Goal: Task Accomplishment & Management: Complete application form

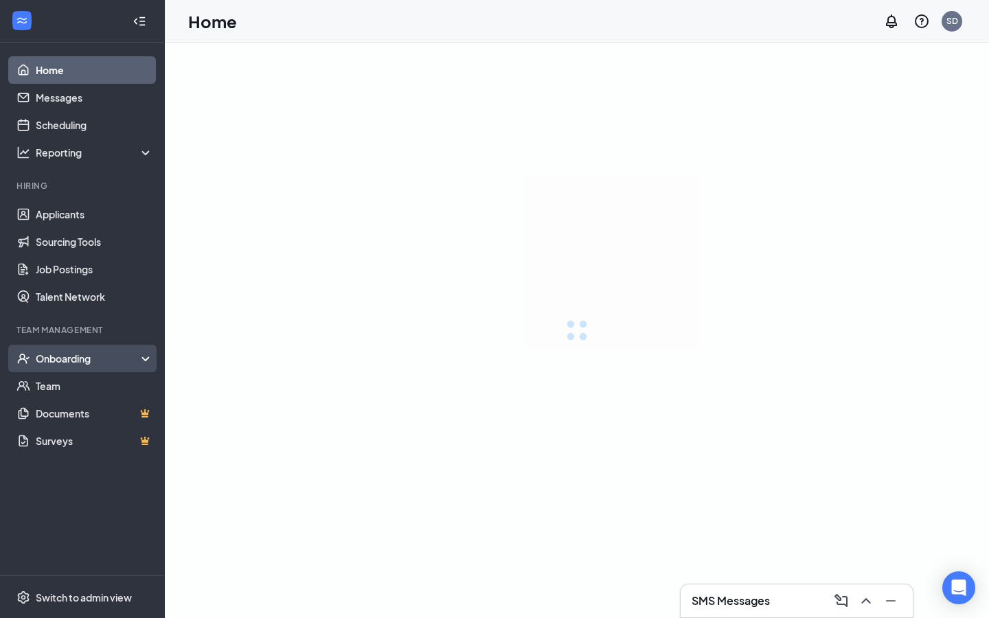
click at [52, 358] on div "Onboarding" at bounding box center [89, 359] width 106 height 14
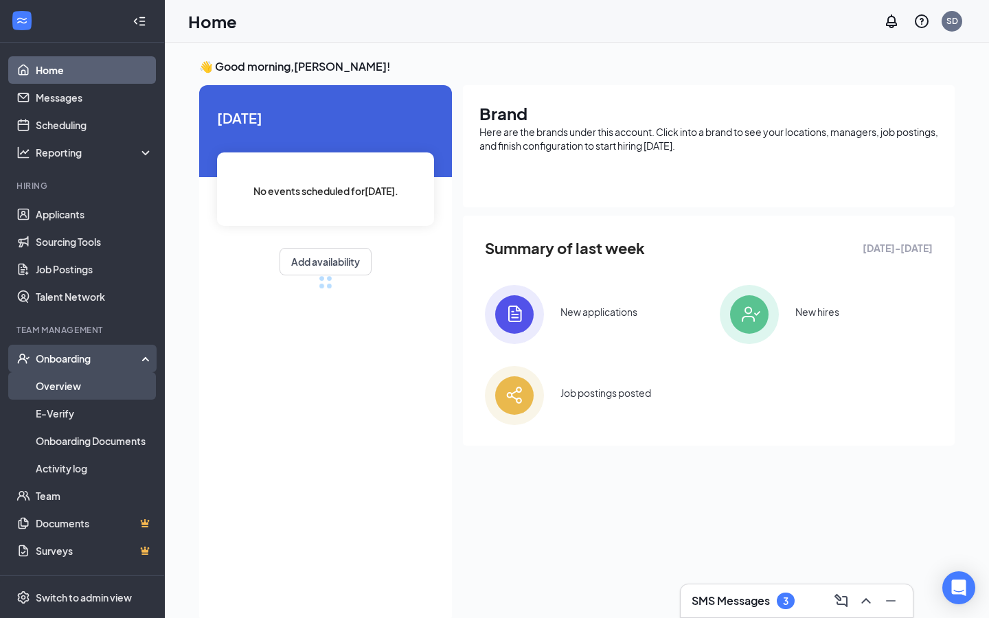
click at [38, 387] on link "Overview" at bounding box center [94, 385] width 117 height 27
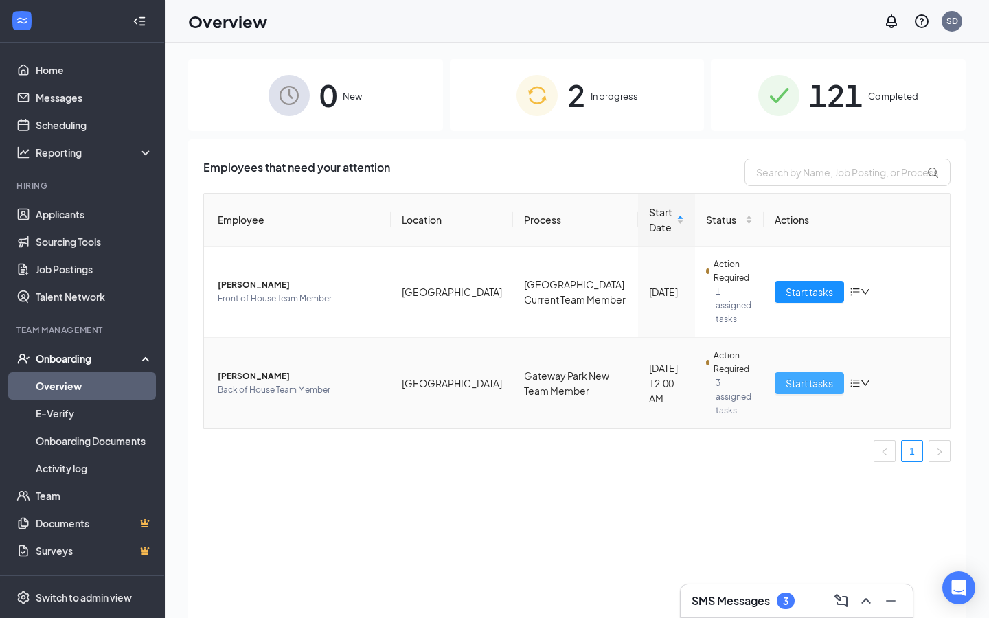
click at [819, 376] on span "Start tasks" at bounding box center [809, 383] width 47 height 15
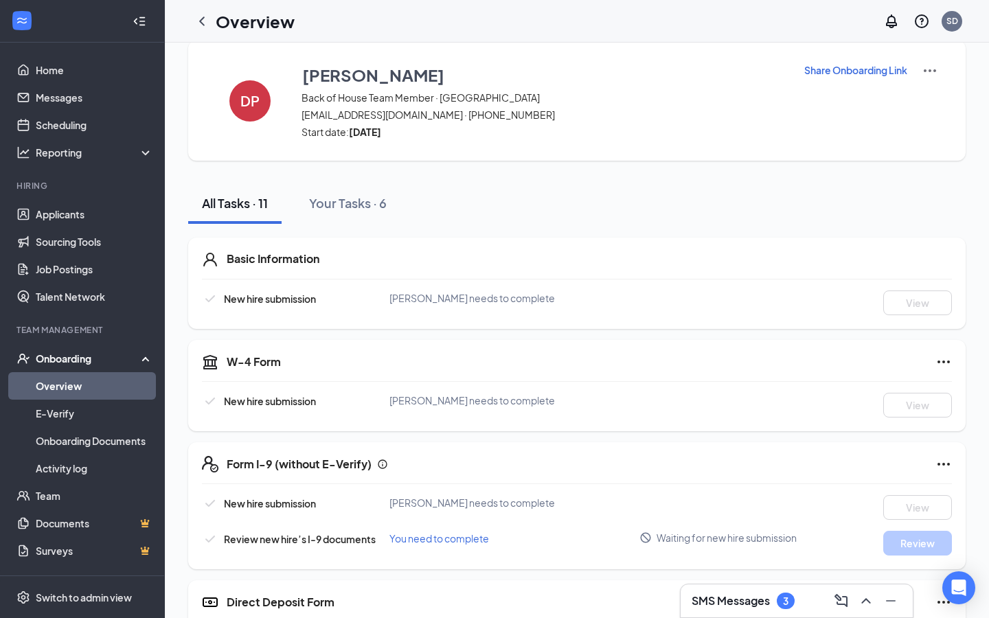
scroll to position [19, 0]
click at [930, 68] on img at bounding box center [930, 70] width 16 height 16
click at [924, 90] on span "View details" at bounding box center [930, 94] width 54 height 15
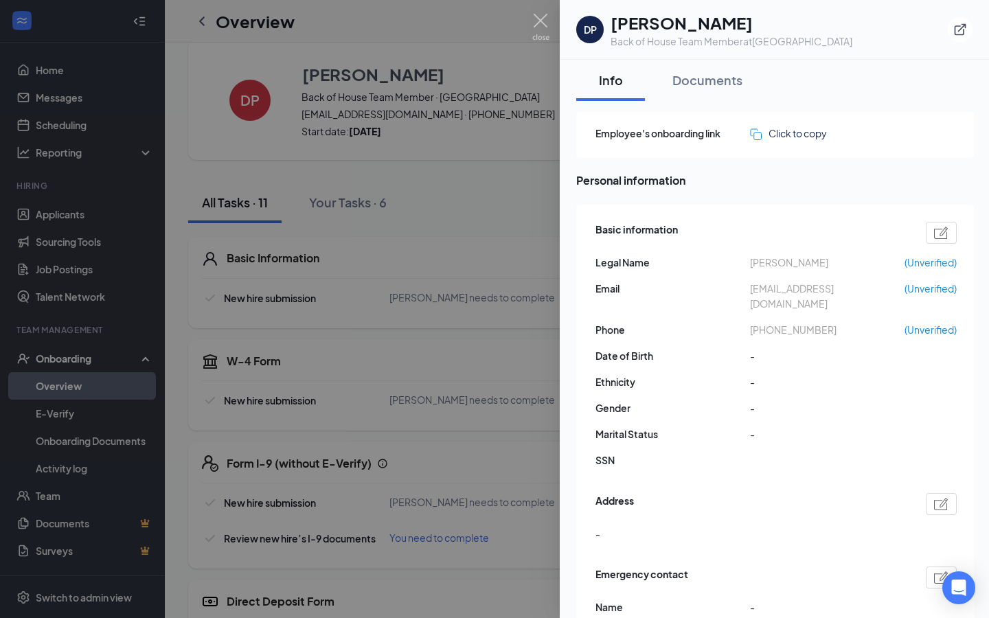
scroll to position [23, 0]
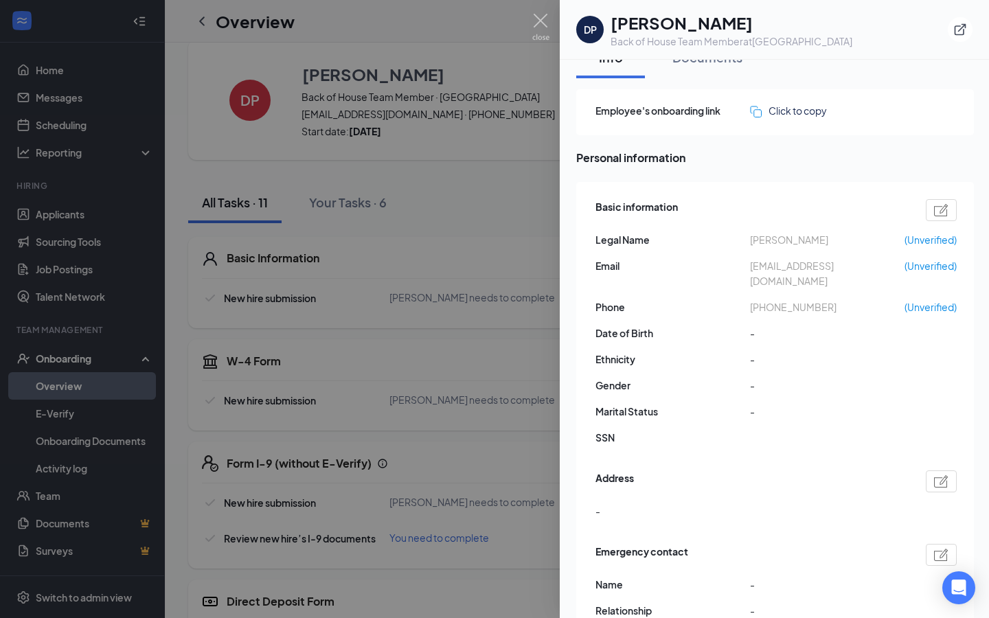
click at [930, 207] on div at bounding box center [941, 210] width 31 height 22
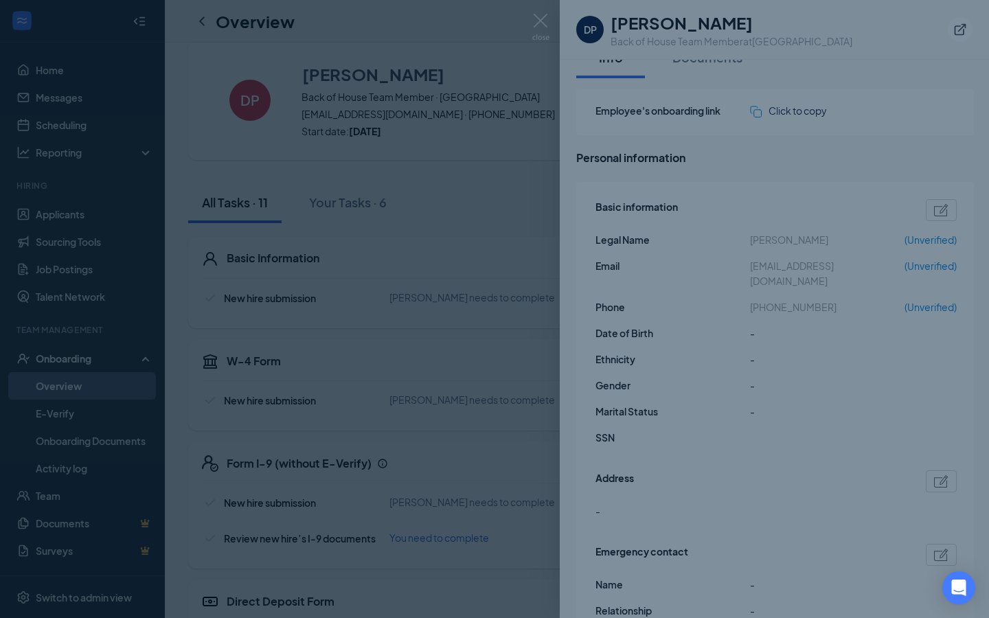
type input "(720) 475-0638"
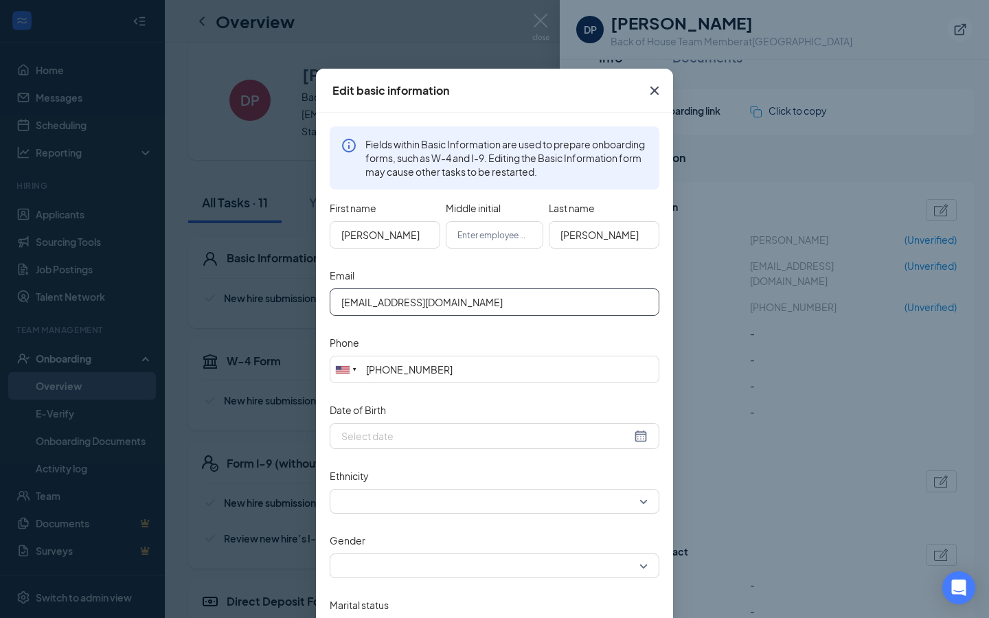
click at [367, 304] on input "daysi878@gmail.com" at bounding box center [495, 301] width 330 height 27
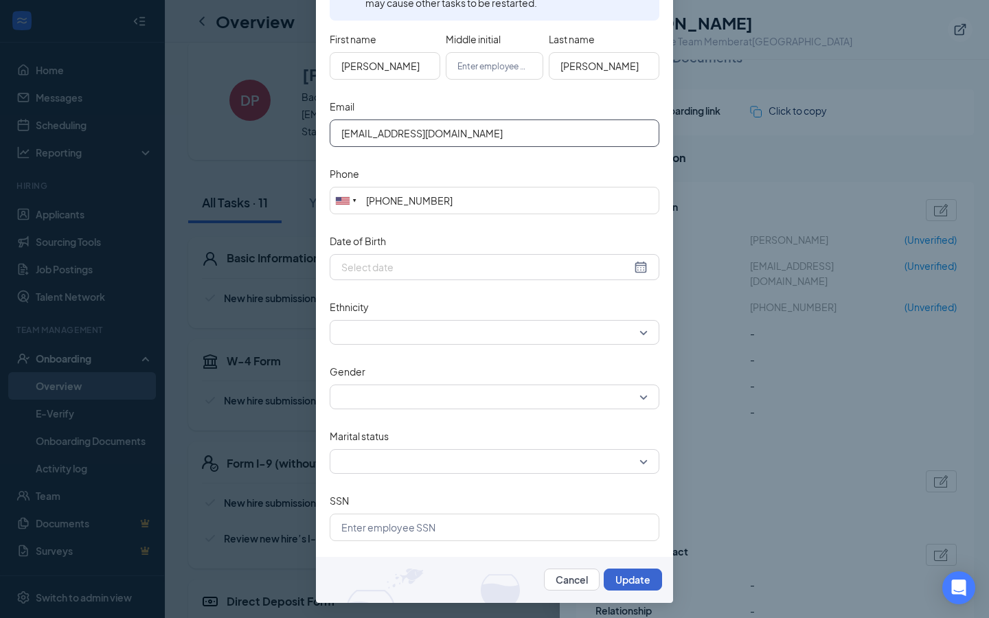
type input "[EMAIL_ADDRESS][DOMAIN_NAME]"
click at [648, 577] on button "Update" at bounding box center [633, 580] width 58 height 22
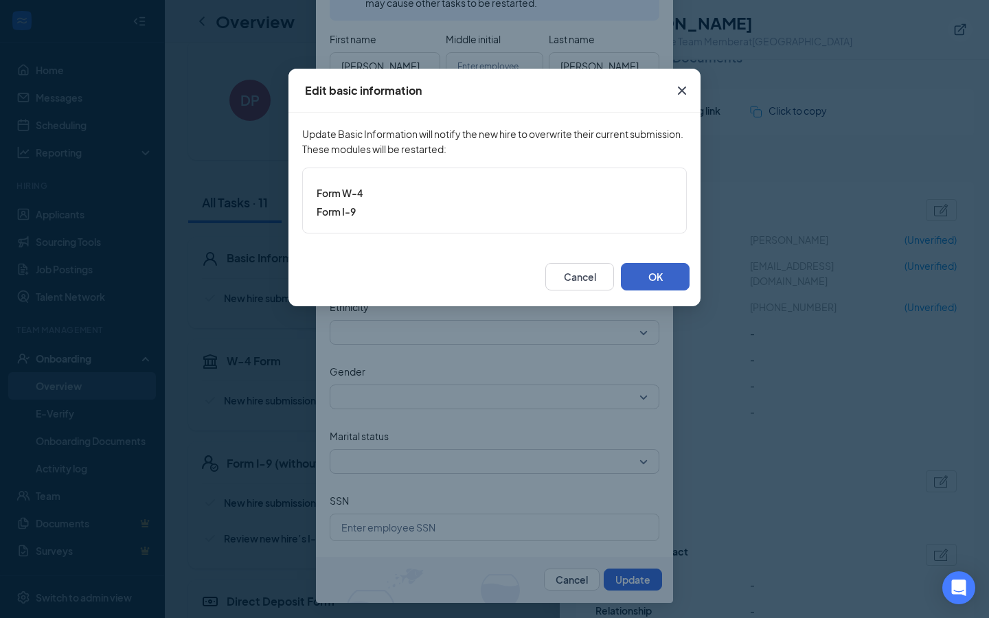
click at [656, 284] on button "OK" at bounding box center [655, 276] width 69 height 27
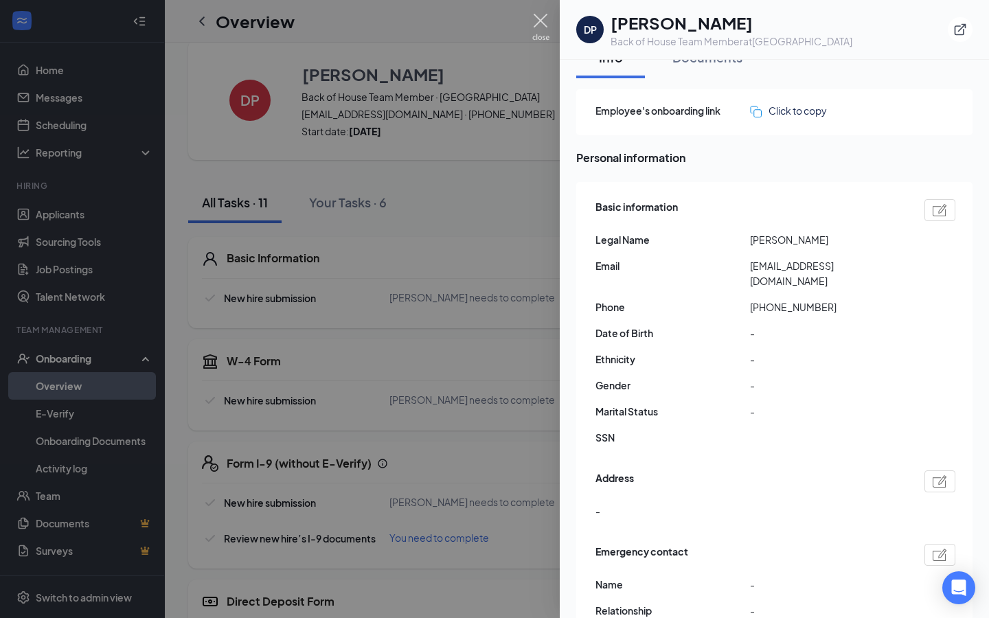
click at [540, 31] on img at bounding box center [540, 27] width 17 height 27
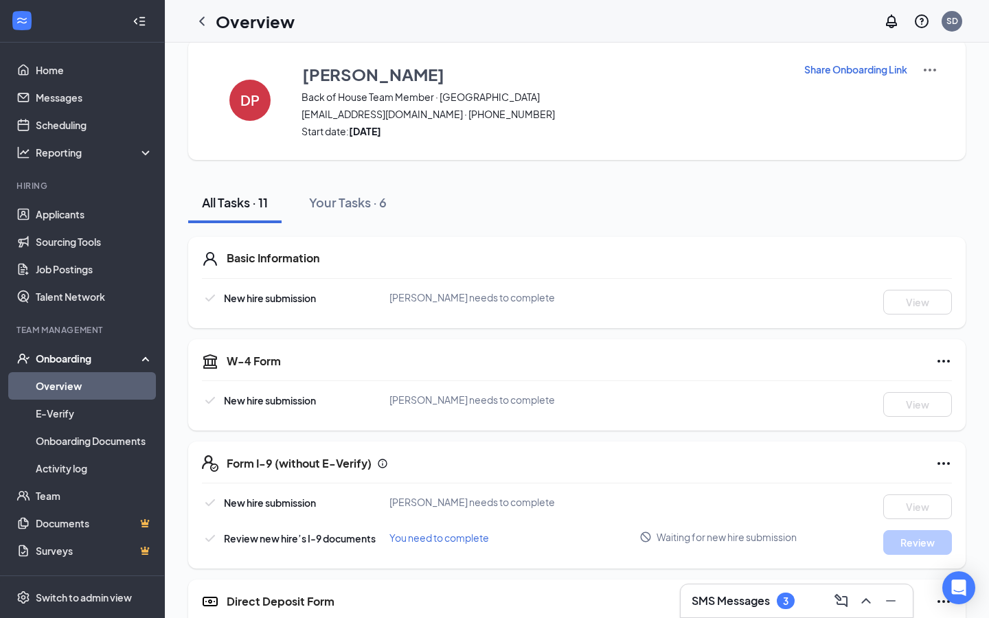
scroll to position [0, 0]
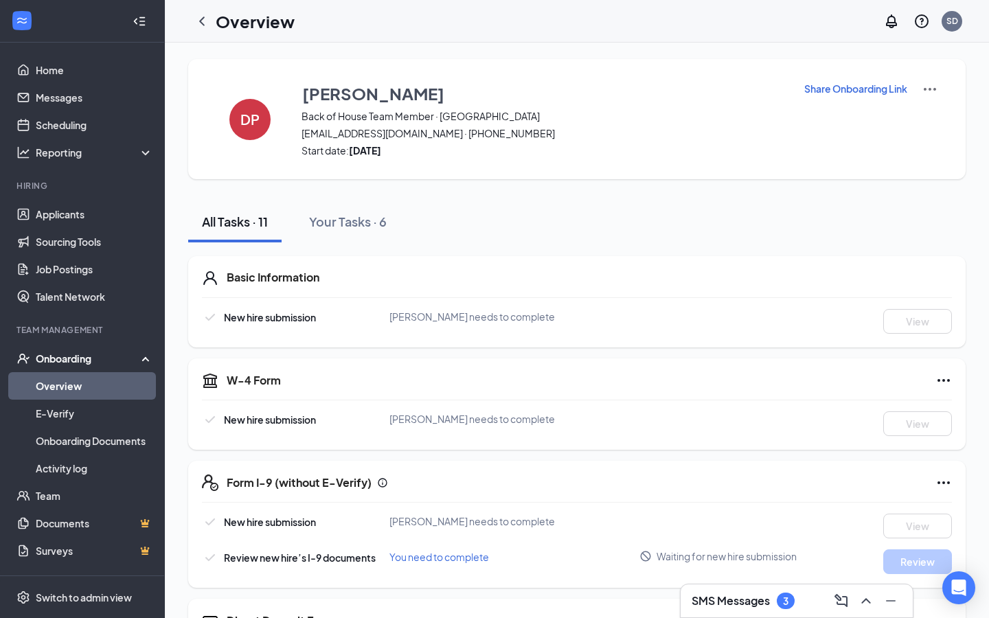
click at [928, 86] on img at bounding box center [930, 89] width 16 height 16
click at [843, 83] on p "Share Onboarding Link" at bounding box center [855, 89] width 103 height 14
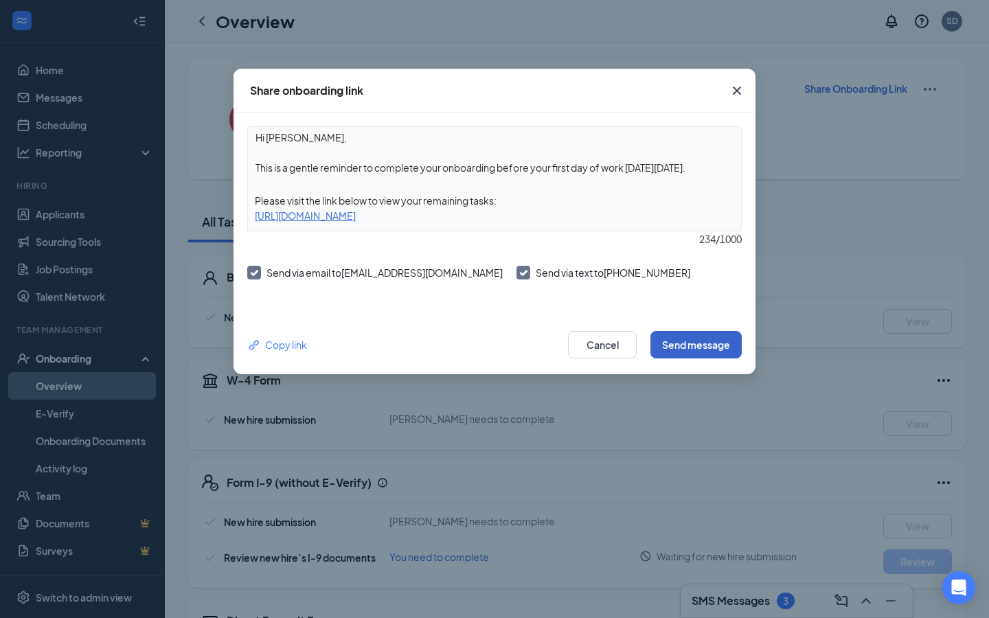
click at [689, 341] on button "Send message" at bounding box center [695, 344] width 91 height 27
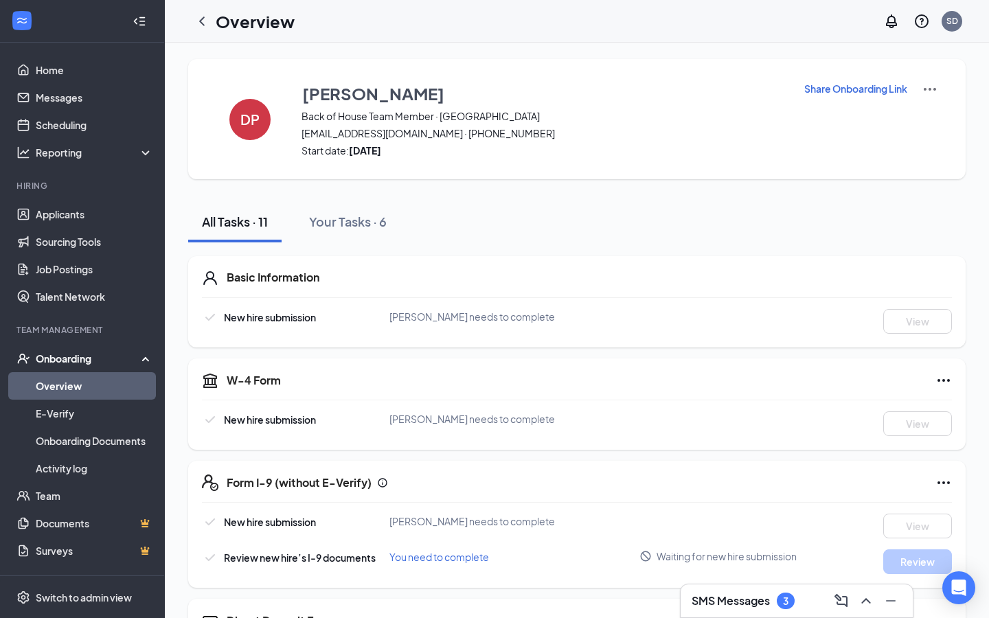
scroll to position [488, 0]
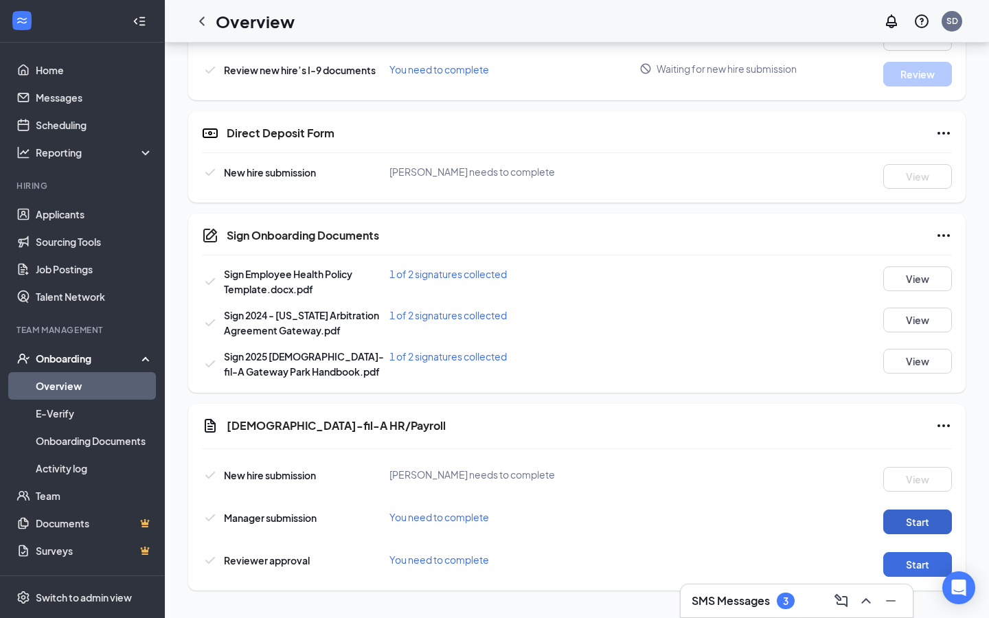
click at [901, 520] on button "Start" at bounding box center [917, 522] width 69 height 25
click at [928, 562] on button "Start" at bounding box center [917, 564] width 69 height 25
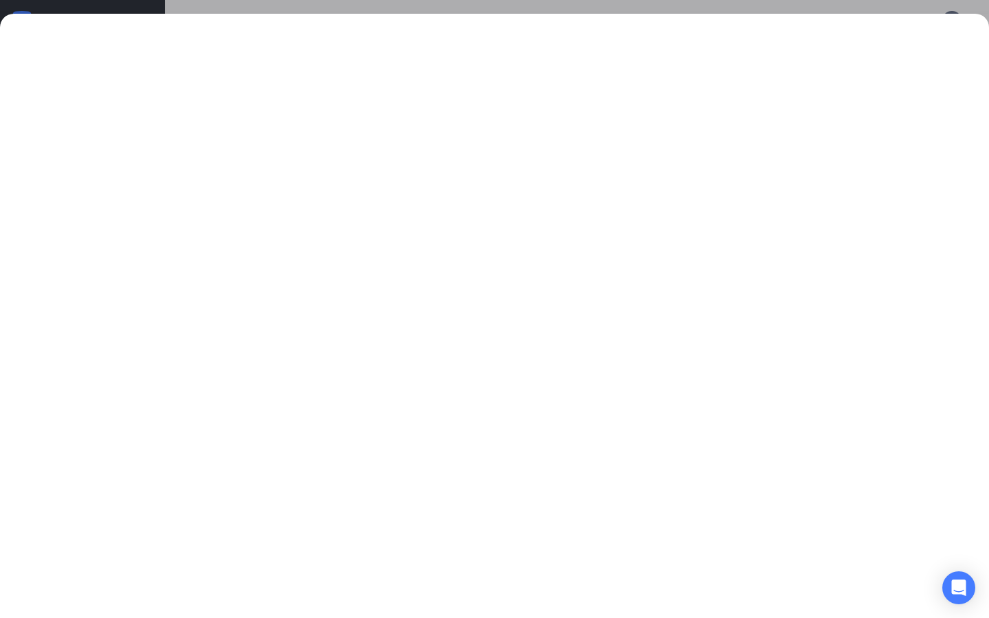
drag, startPoint x: 486, startPoint y: 5, endPoint x: 486, endPoint y: 532, distance: 527.4
click at [486, 5] on div at bounding box center [494, 309] width 989 height 618
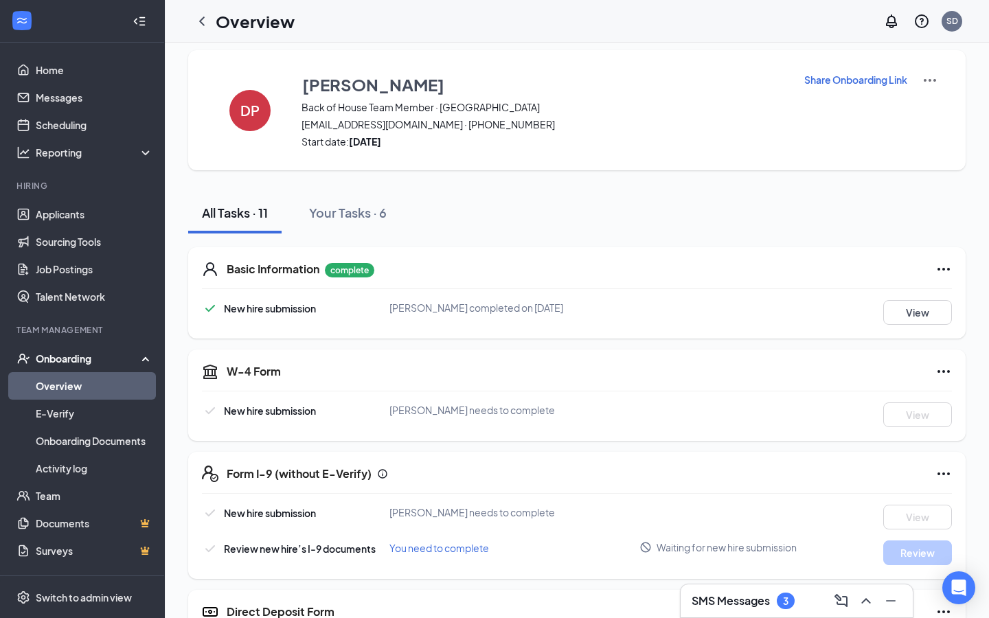
scroll to position [0, 0]
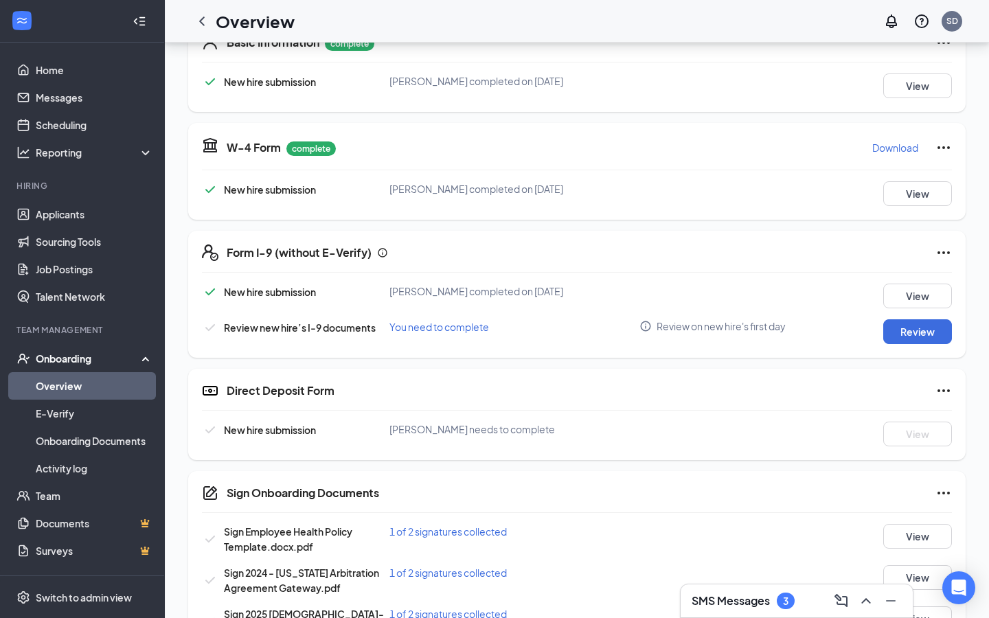
scroll to position [144, 0]
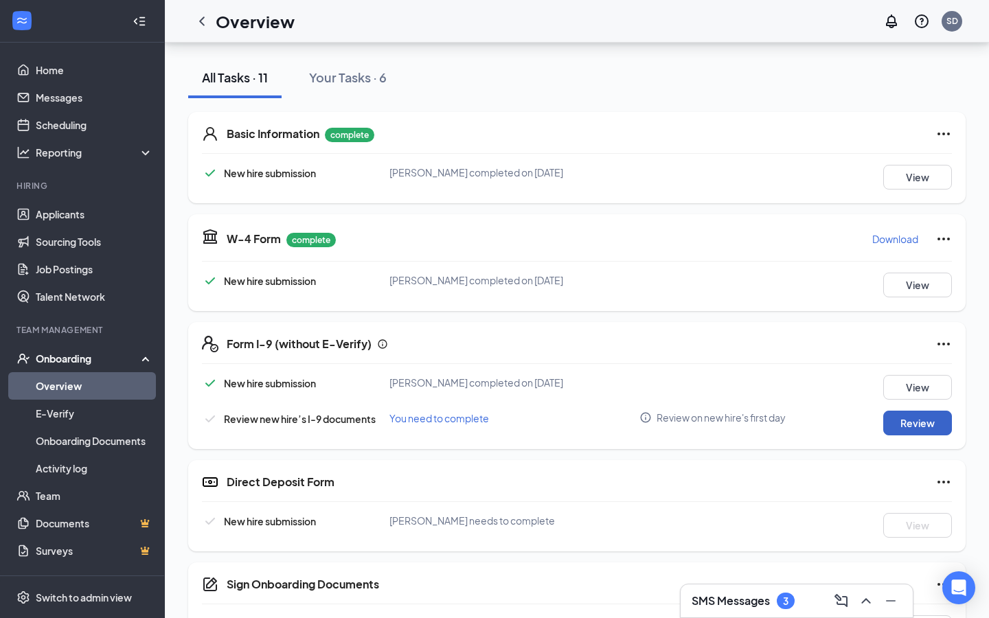
click at [919, 420] on button "Review" at bounding box center [917, 423] width 69 height 25
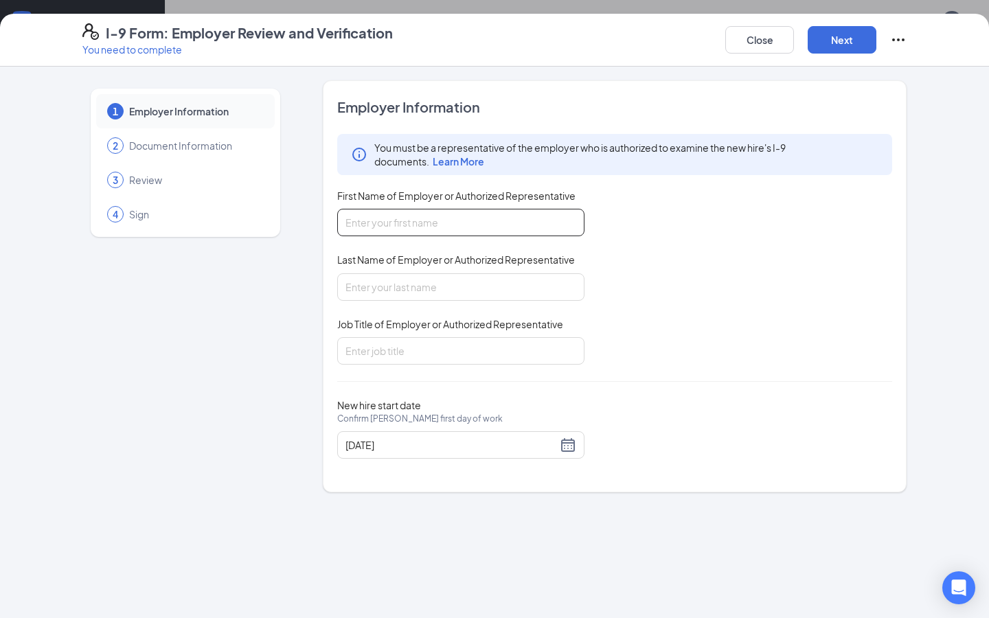
click at [422, 227] on input "First Name of Employer or Authorized Representative" at bounding box center [460, 222] width 247 height 27
type input "Shannon"
click at [421, 291] on input "Last Name of Employer or Authorized Representative" at bounding box center [460, 286] width 247 height 27
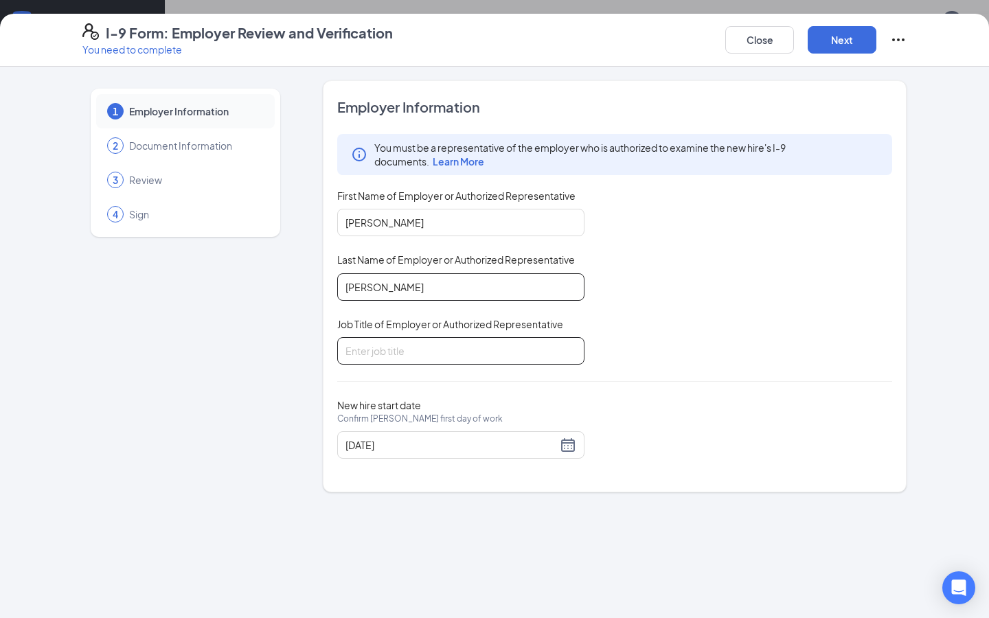
type input "Eppler"
click at [400, 356] on input "Job Title of Employer or Authorized Representative" at bounding box center [460, 350] width 247 height 27
type input "Executive Director"
click at [828, 45] on button "Next" at bounding box center [842, 39] width 69 height 27
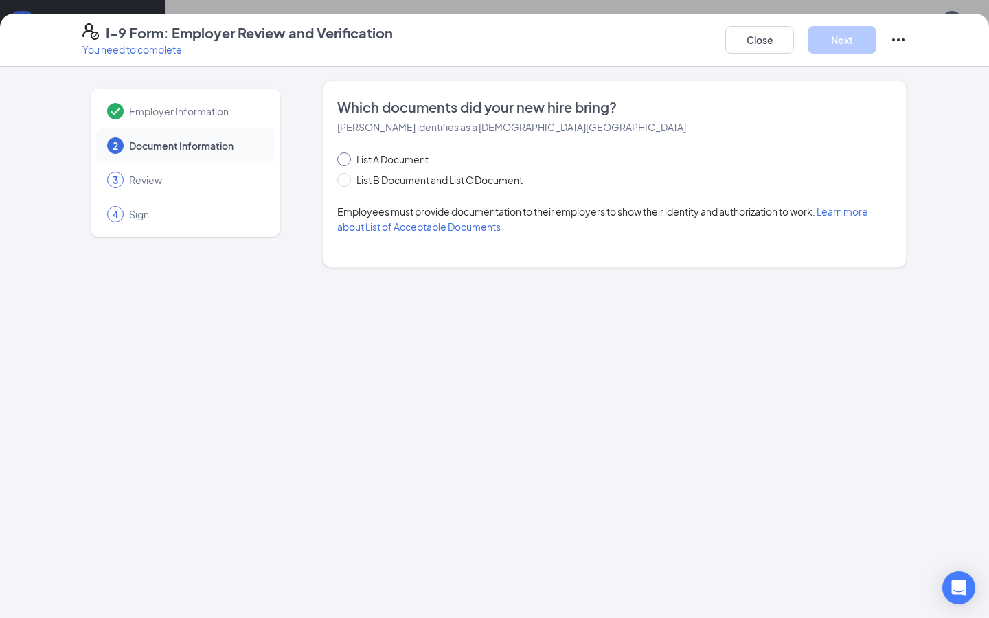
click at [341, 162] on span at bounding box center [344, 159] width 14 height 14
click at [341, 162] on input "List A Document" at bounding box center [342, 157] width 10 height 10
radio input "true"
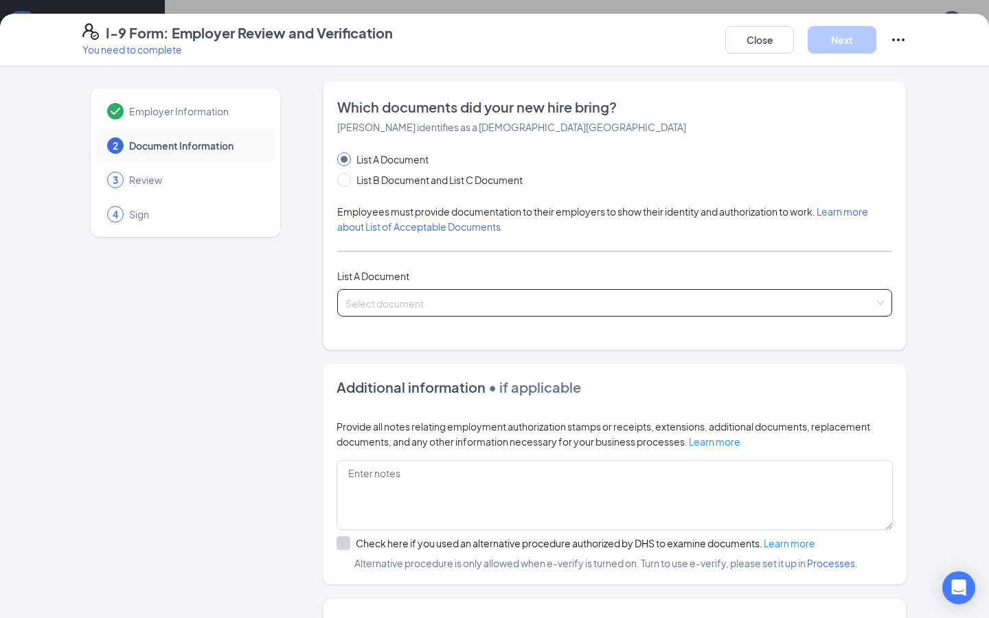
click at [396, 304] on input "search" at bounding box center [609, 300] width 529 height 21
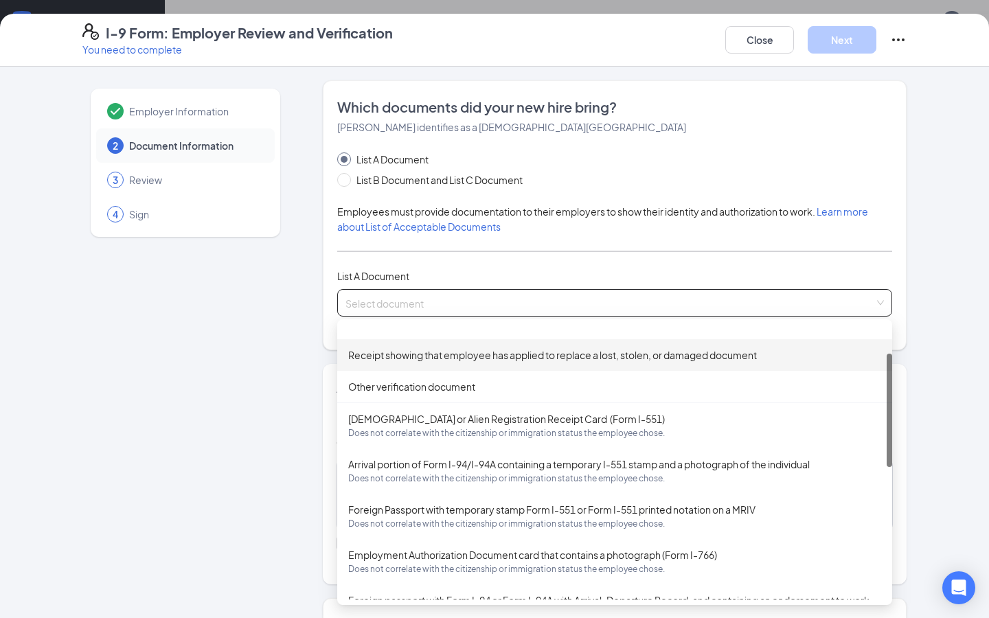
scroll to position [77, 0]
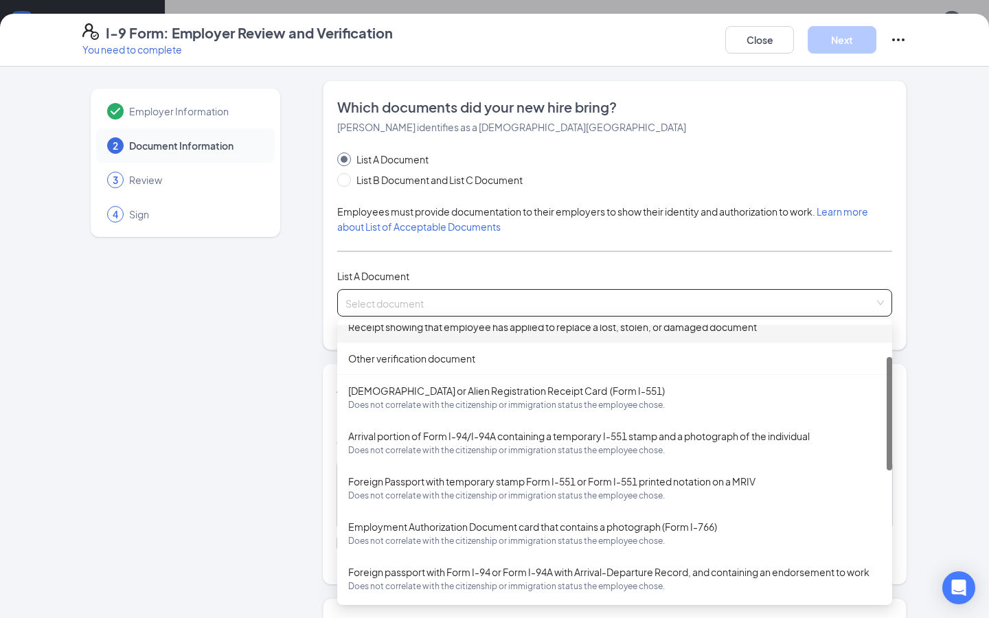
click at [457, 413] on div "Permanent Resident Card or Alien Registration Receipt Card (Form I-551) Does no…" at bounding box center [614, 397] width 555 height 46
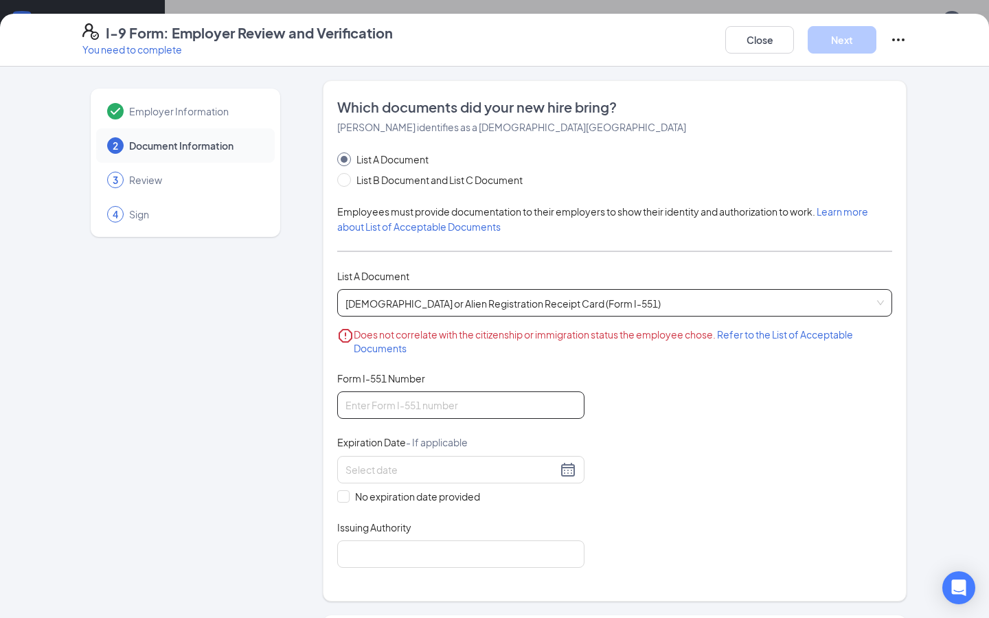
click at [405, 409] on input "Form I-551 Number" at bounding box center [460, 404] width 247 height 27
click at [504, 301] on span "Permanent Resident Card or Alien Registration Receipt Card (Form I-551) Does no…" at bounding box center [614, 303] width 538 height 26
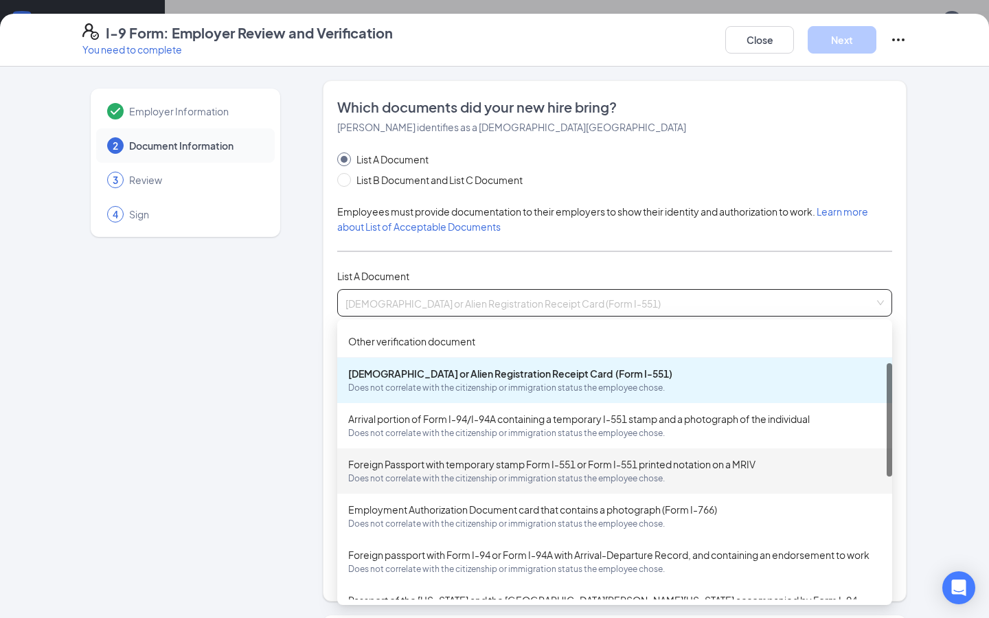
scroll to position [99, 0]
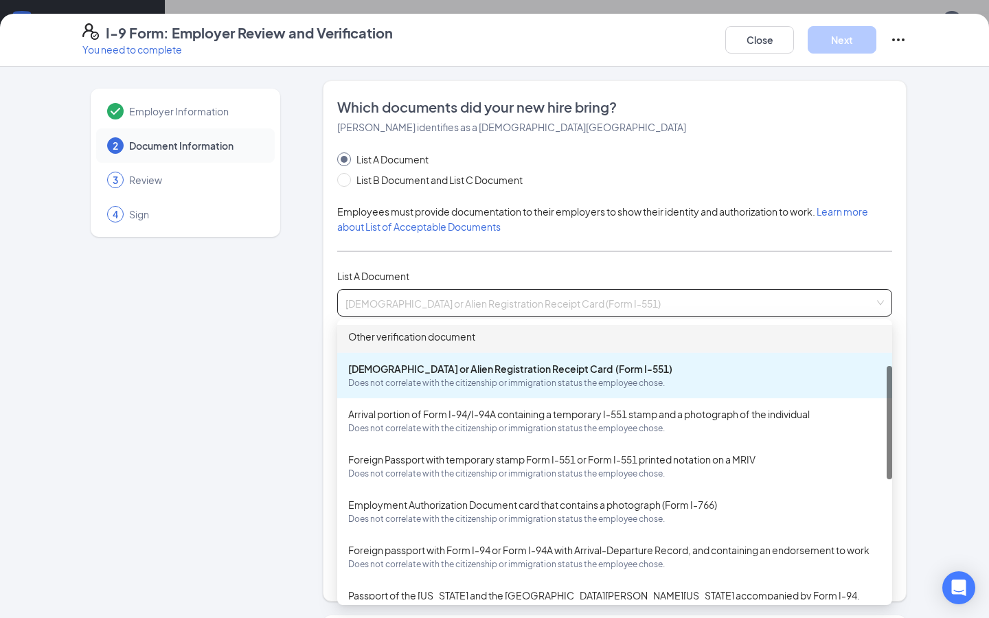
click at [449, 334] on div "Other verification document" at bounding box center [614, 336] width 533 height 15
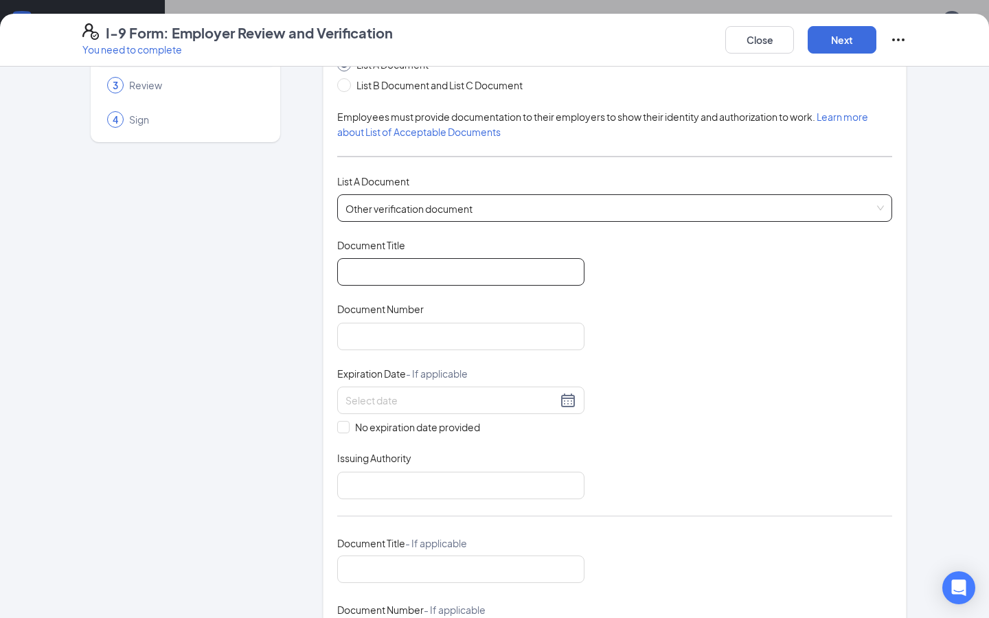
scroll to position [30, 0]
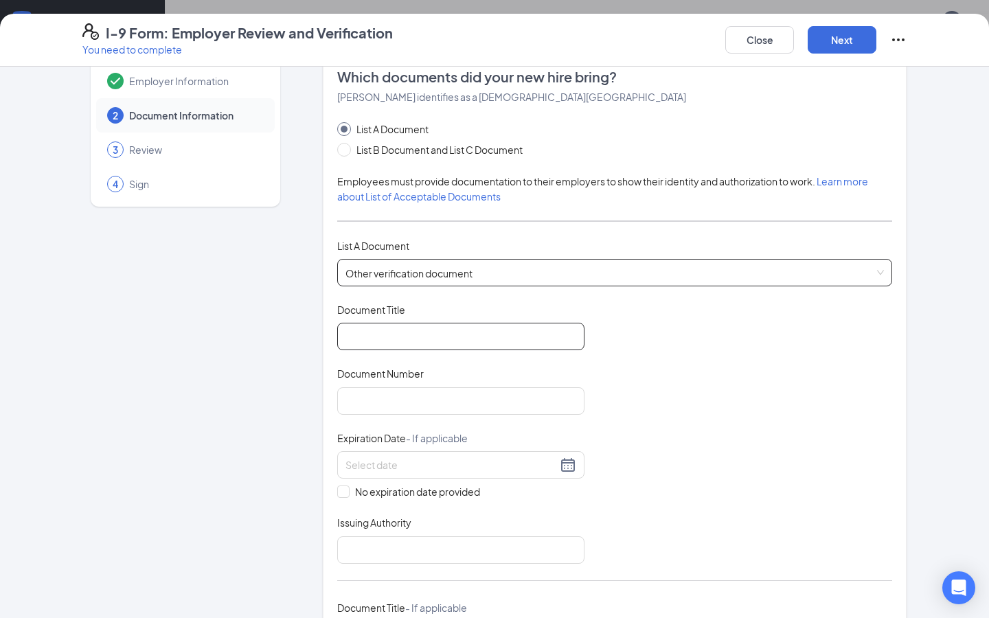
click at [413, 332] on input "Document Title" at bounding box center [460, 336] width 247 height 27
type input "Permanent Resident Card"
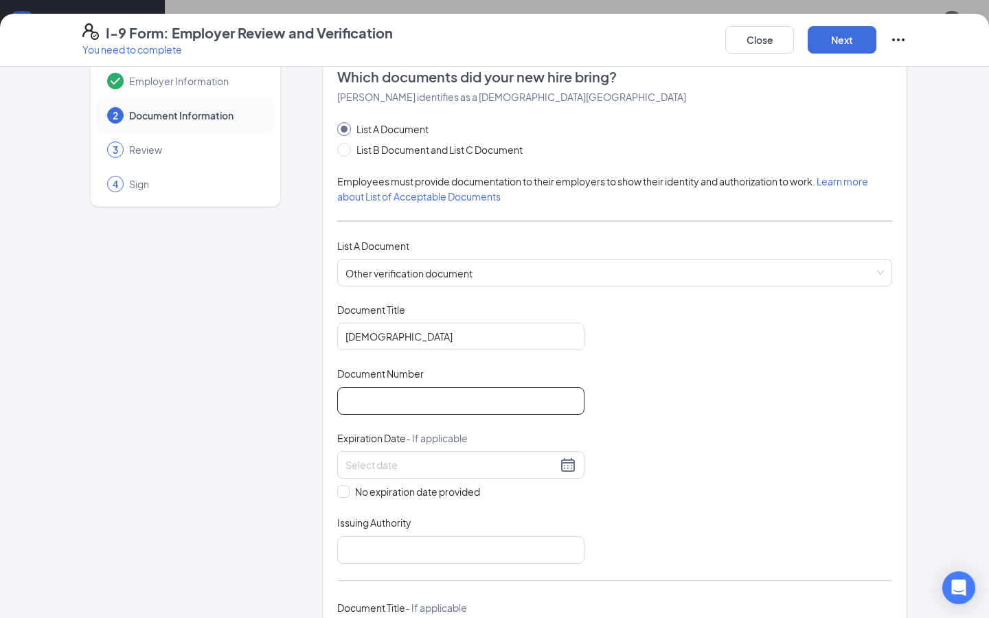
click at [403, 391] on input "Document Number" at bounding box center [460, 400] width 247 height 27
type input "092-841-367"
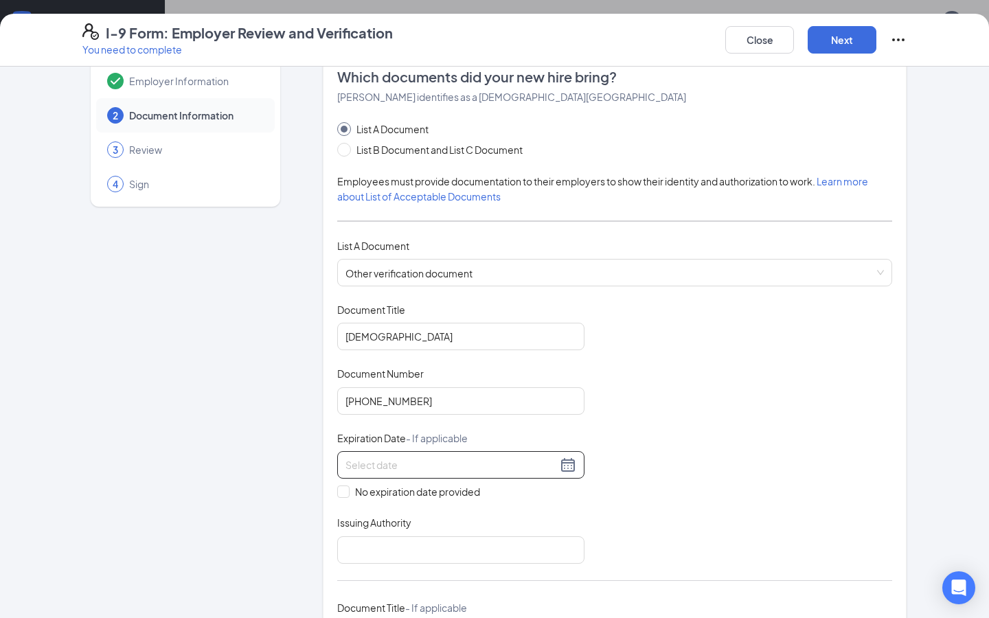
click at [436, 466] on input at bounding box center [451, 464] width 212 height 15
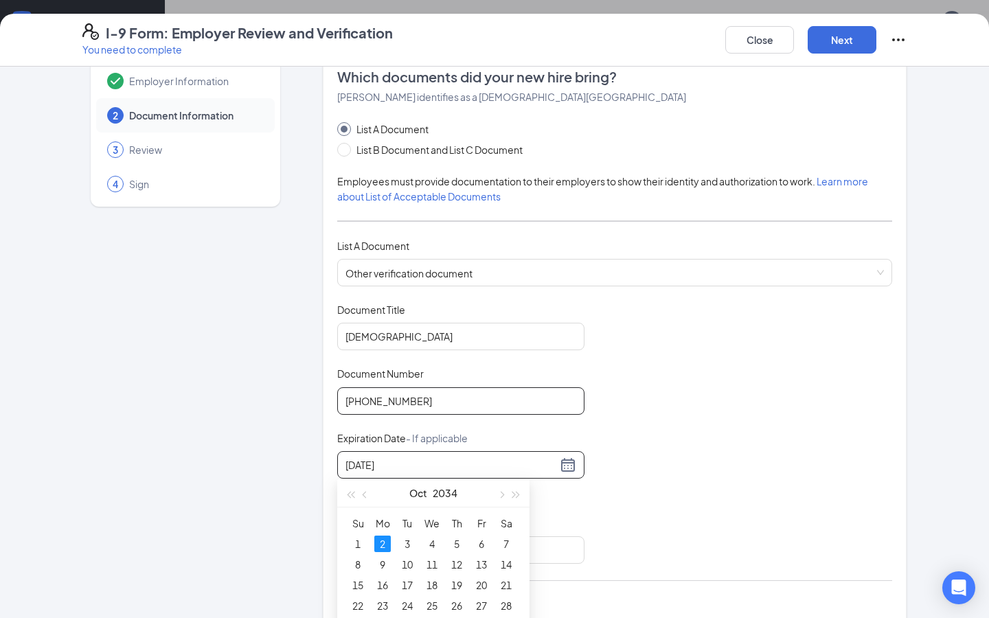
type input "10/02/2034"
click at [573, 404] on input "092-841-367" at bounding box center [460, 400] width 247 height 27
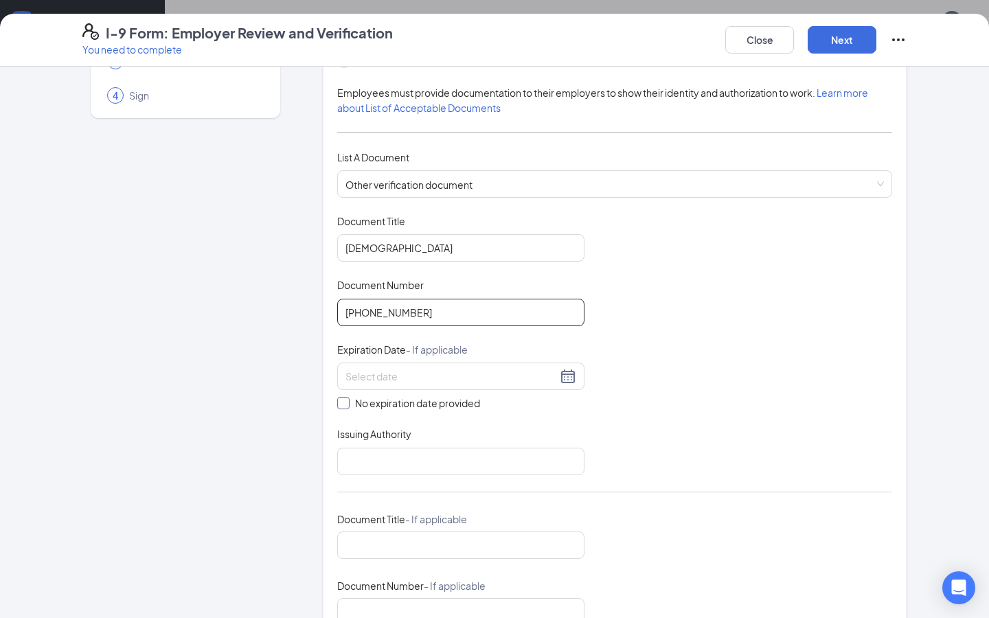
scroll to position [179, 0]
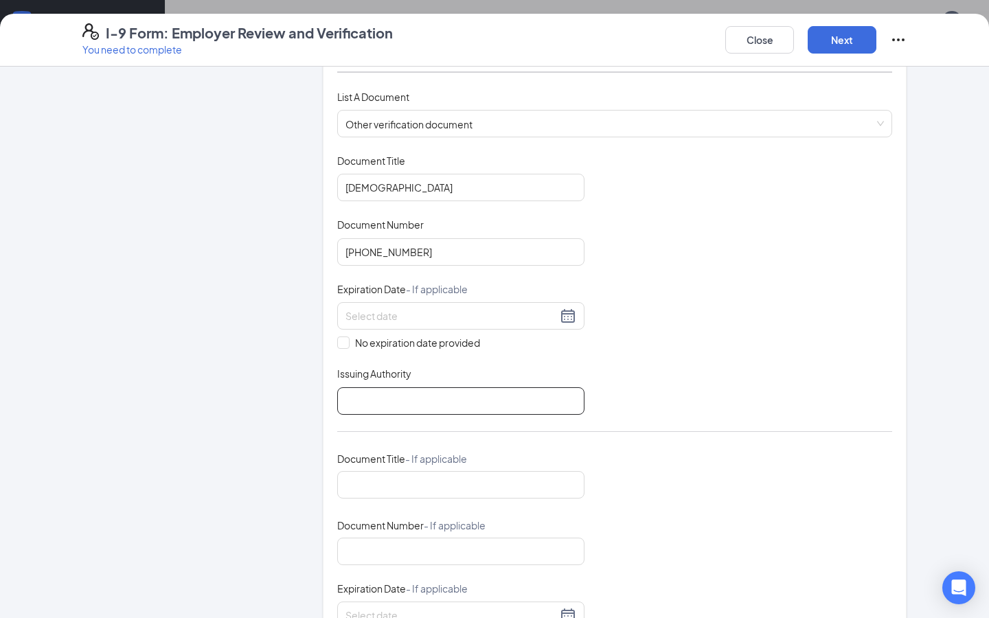
click at [385, 404] on input "Issuing Authority" at bounding box center [460, 400] width 247 height 27
type input "Department of State"
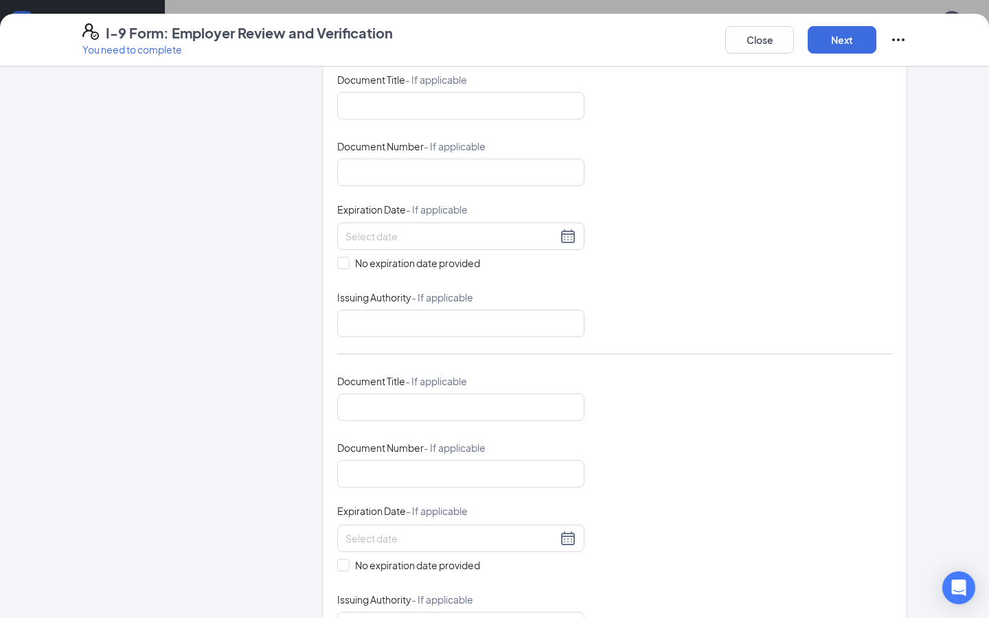
scroll to position [556, 0]
click at [832, 40] on button "Next" at bounding box center [842, 39] width 69 height 27
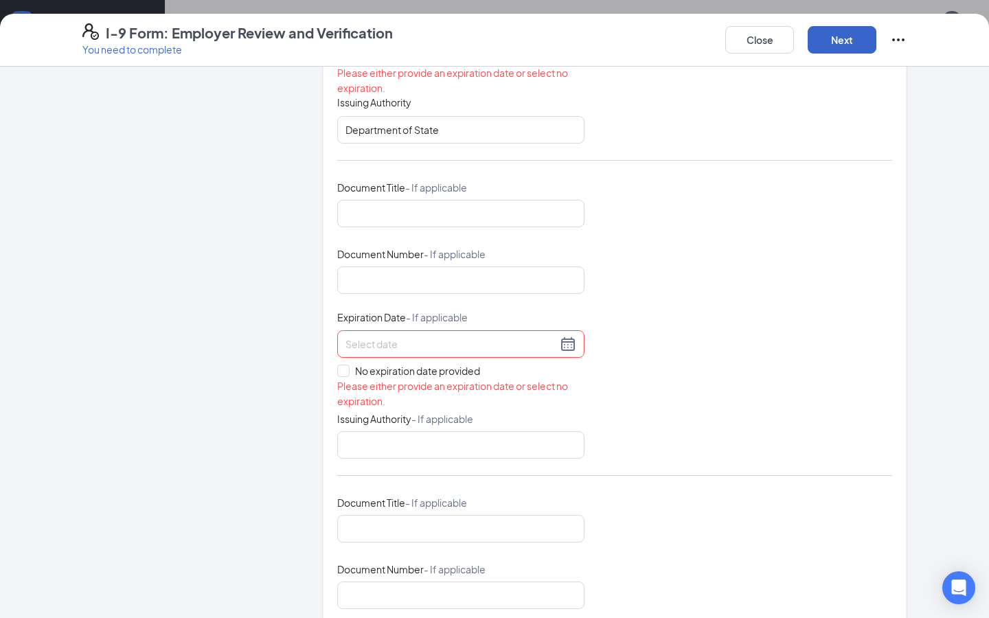
scroll to position [430, 0]
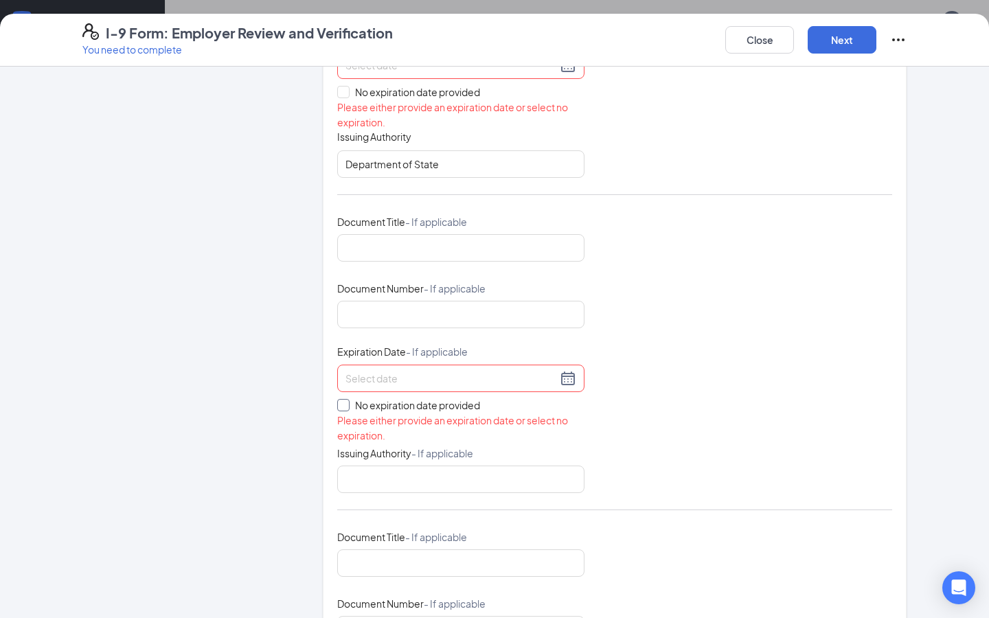
click at [344, 402] on input "No expiration date provided" at bounding box center [342, 404] width 10 height 10
checkbox input "true"
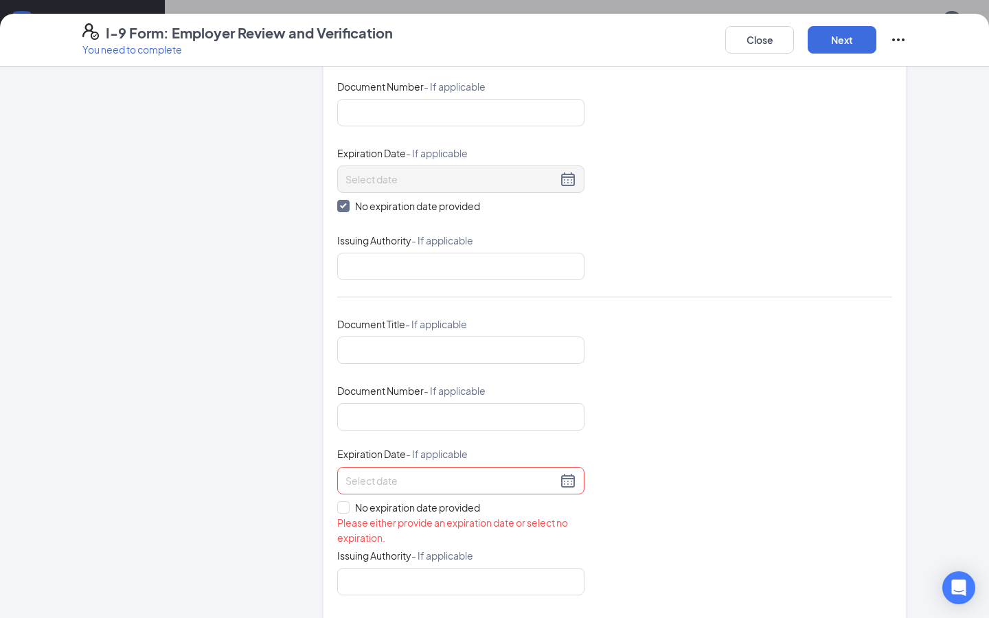
scroll to position [762, 0]
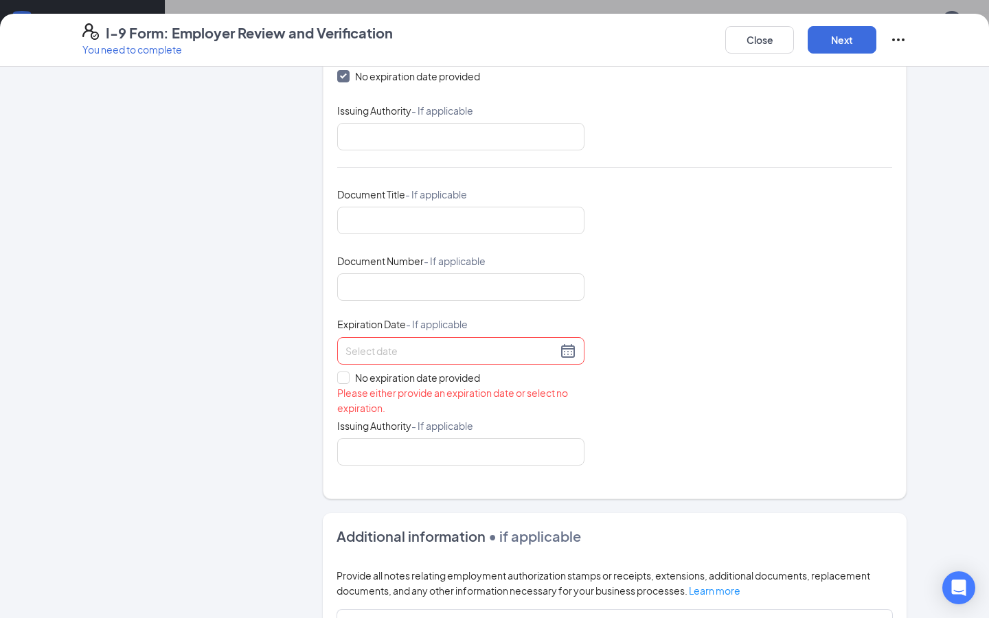
click at [346, 385] on div "Please either provide an expiration date or select no expiration." at bounding box center [460, 400] width 247 height 30
click at [344, 376] on input "No expiration date provided" at bounding box center [342, 377] width 10 height 10
checkbox input "true"
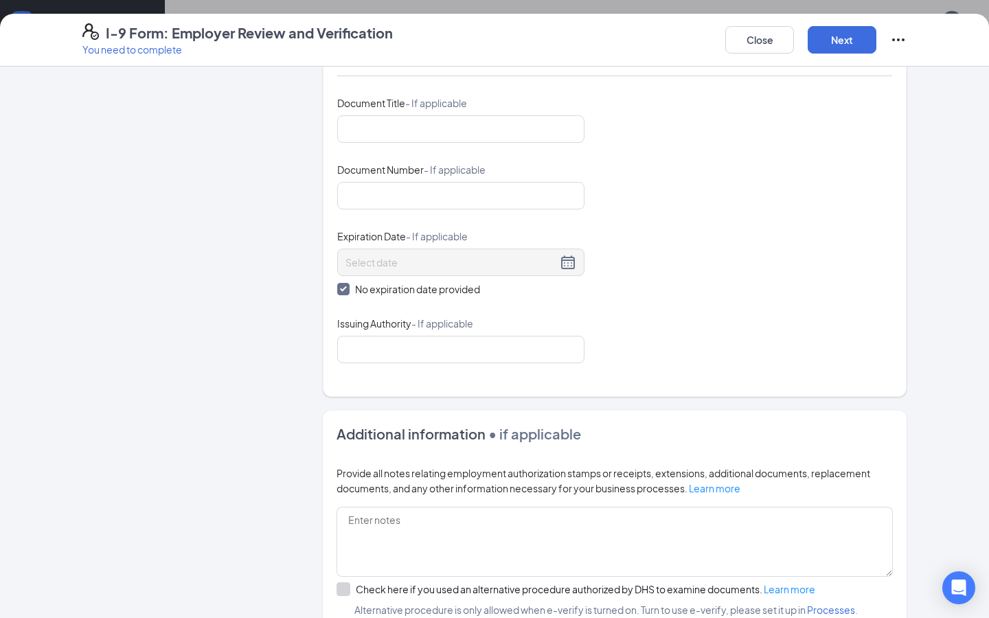
scroll to position [1007, 0]
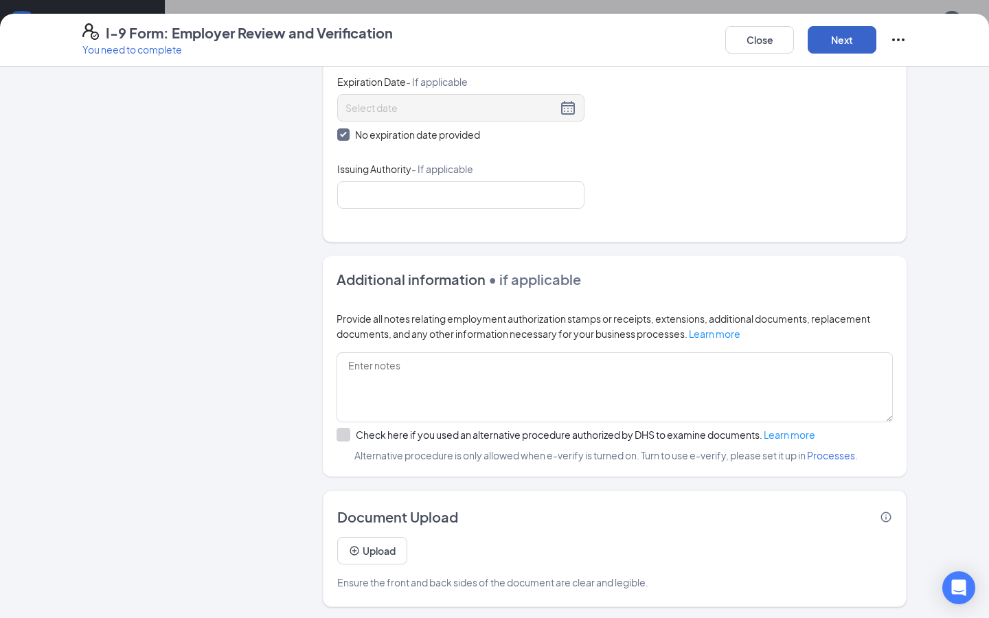
click at [843, 41] on button "Next" at bounding box center [842, 39] width 69 height 27
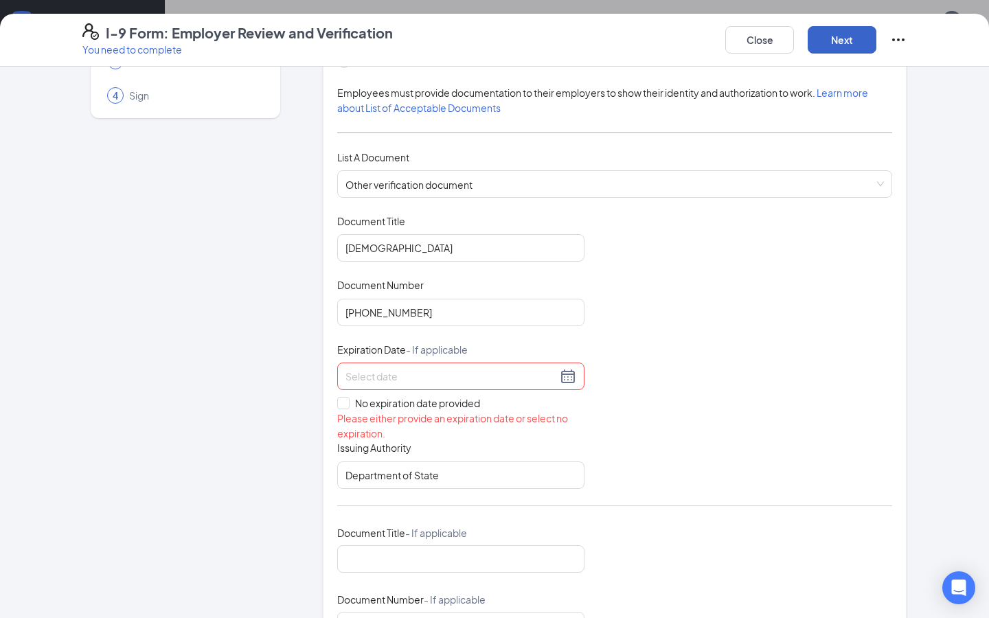
scroll to position [110, 0]
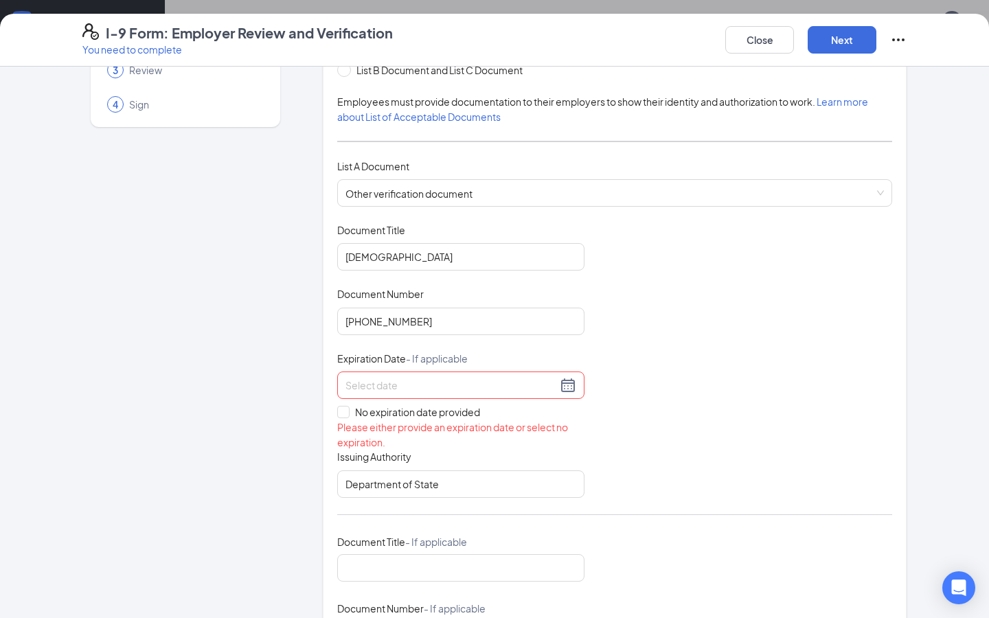
click at [385, 389] on input at bounding box center [451, 385] width 212 height 15
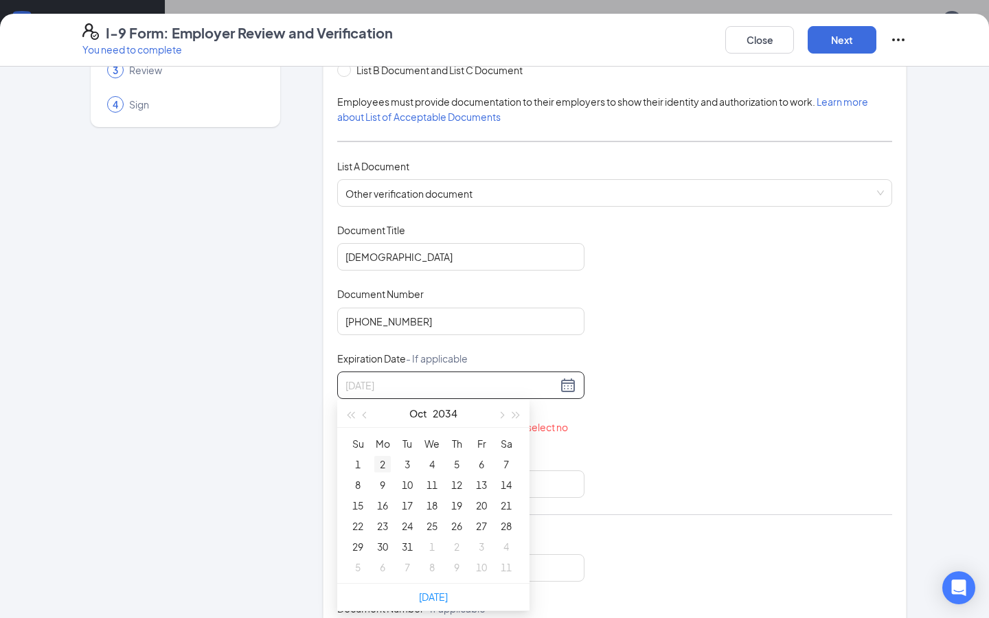
type input "10/02/2034"
click at [383, 462] on div "2" at bounding box center [382, 464] width 16 height 16
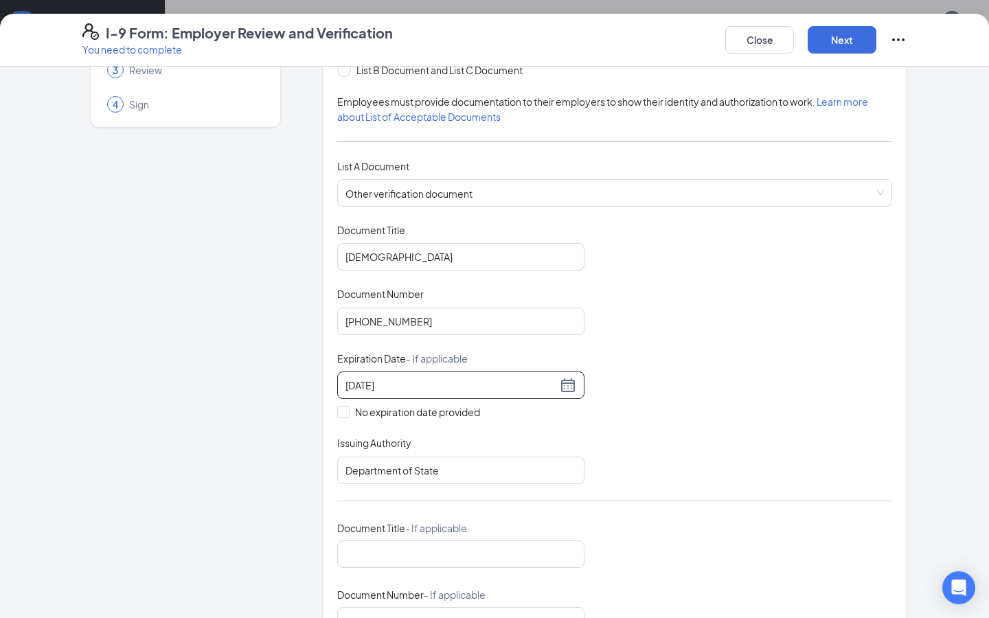
click at [674, 433] on div "Document Title Permanent Resident Card Document Number 092-841-367 Expiration D…" at bounding box center [614, 362] width 555 height 278
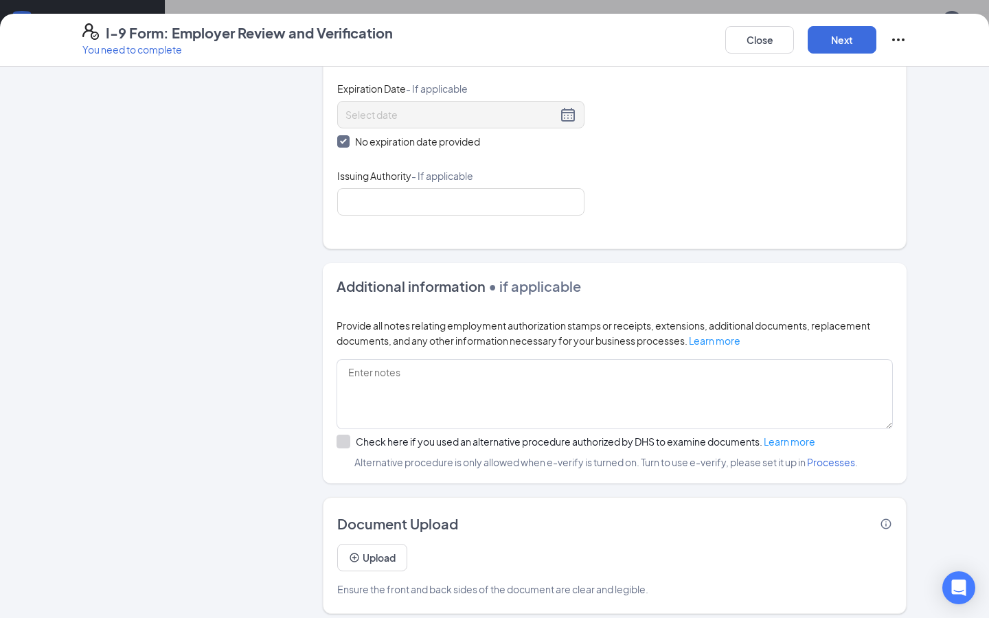
scroll to position [994, 0]
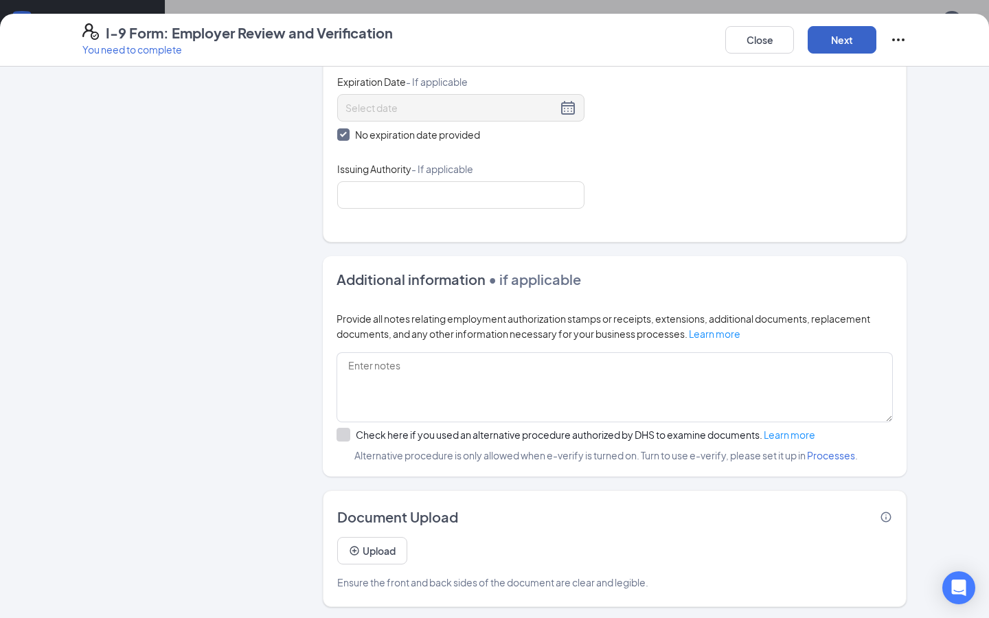
click at [847, 38] on button "Next" at bounding box center [842, 39] width 69 height 27
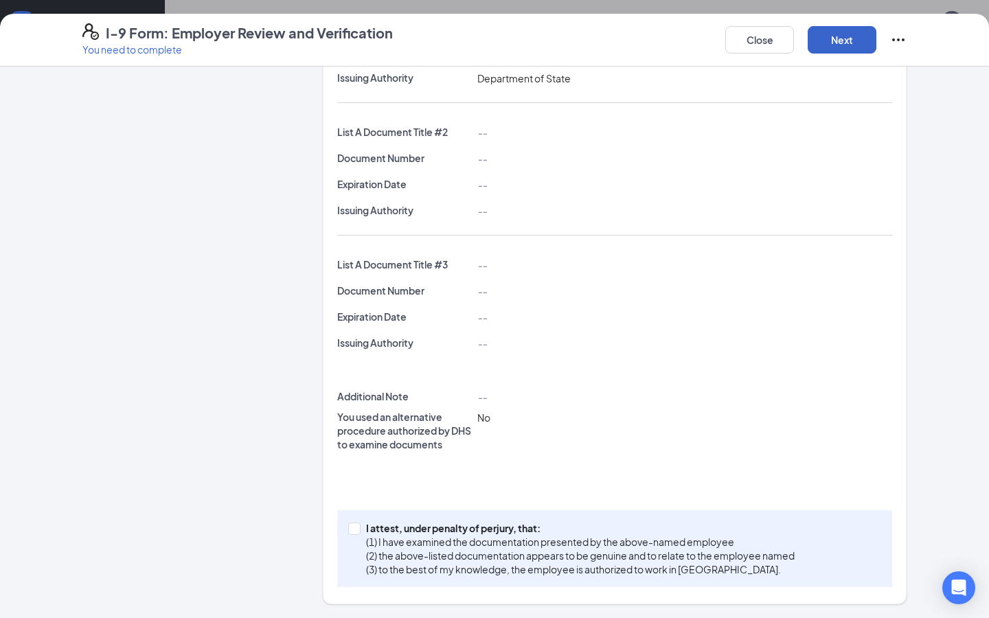
scroll to position [382, 0]
click at [354, 525] on input "I attest, under penalty of perjury, that: (1) I have examined the documentation…" at bounding box center [353, 528] width 10 height 10
checkbox input "true"
click at [837, 35] on button "Next" at bounding box center [842, 39] width 69 height 27
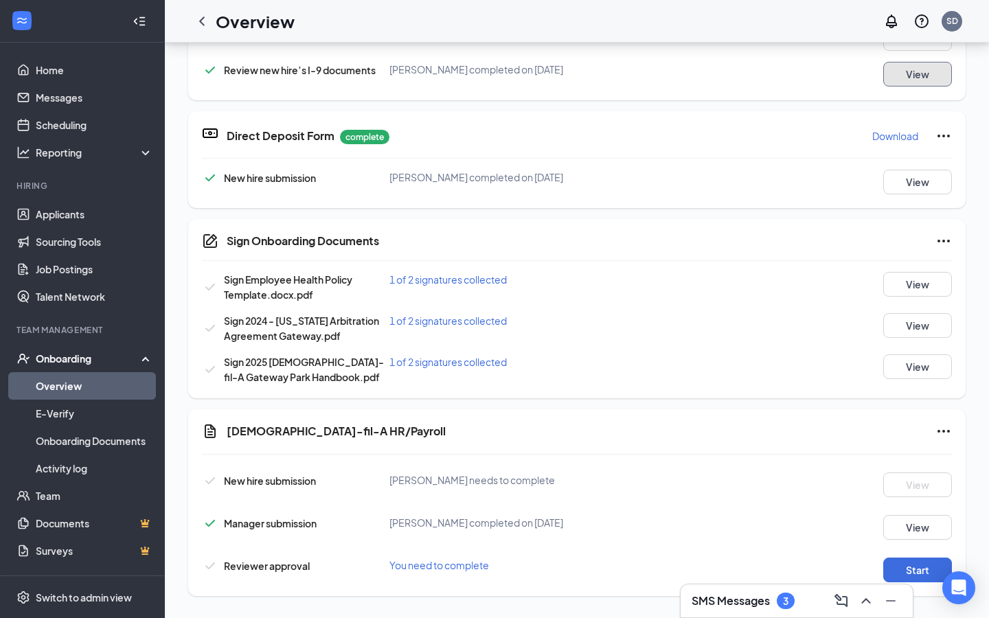
scroll to position [499, 0]
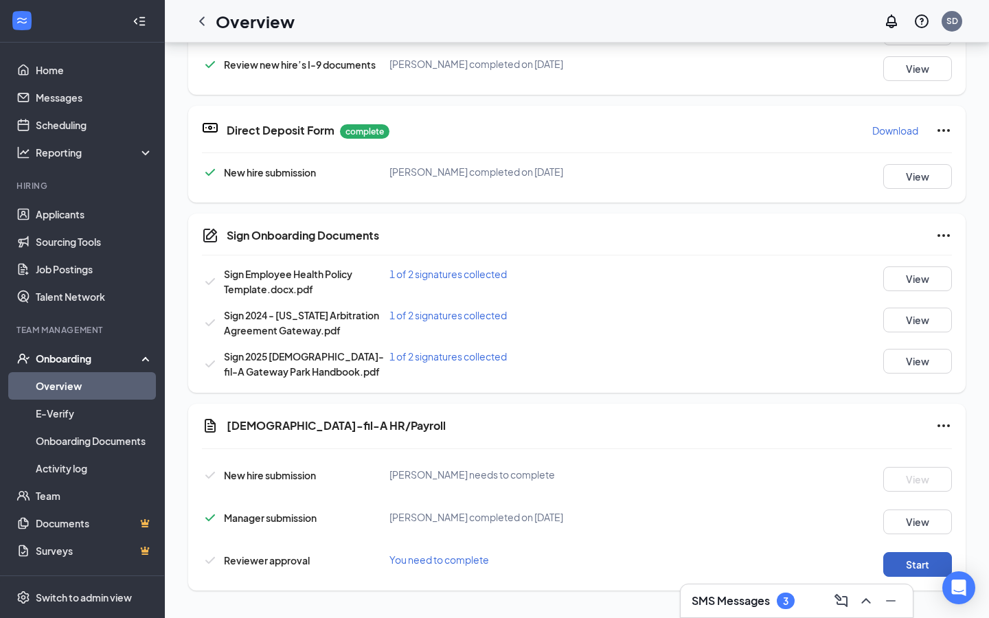
click at [926, 567] on button "Start" at bounding box center [917, 564] width 69 height 25
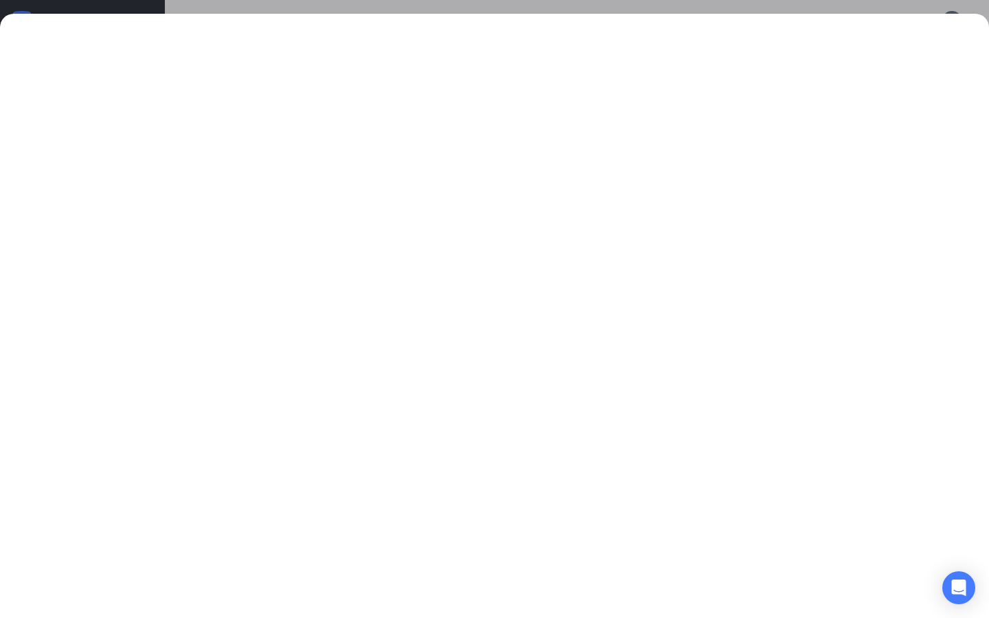
click at [658, 2] on div at bounding box center [494, 309] width 989 height 618
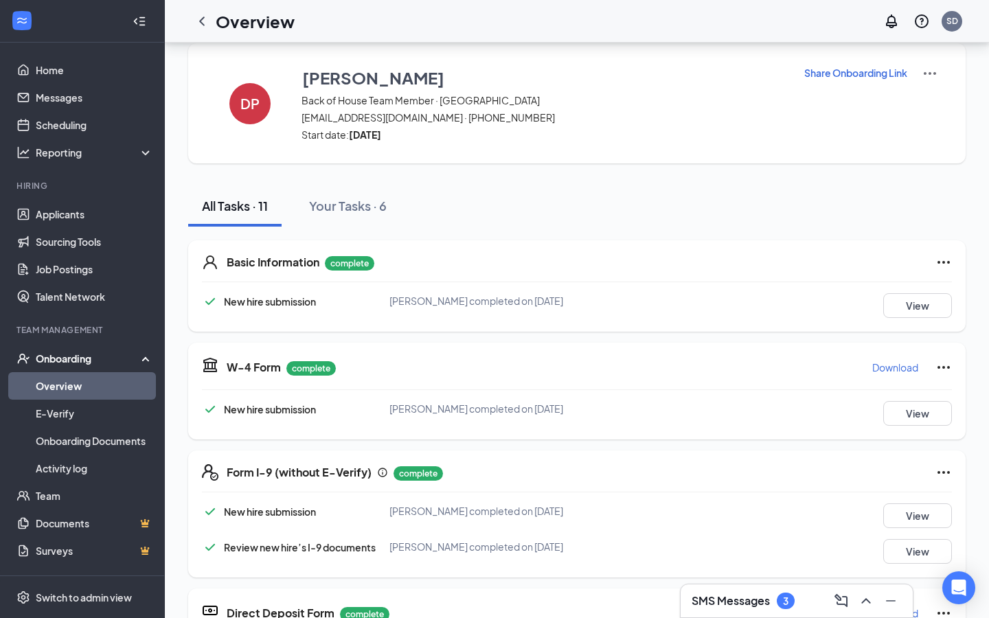
scroll to position [0, 0]
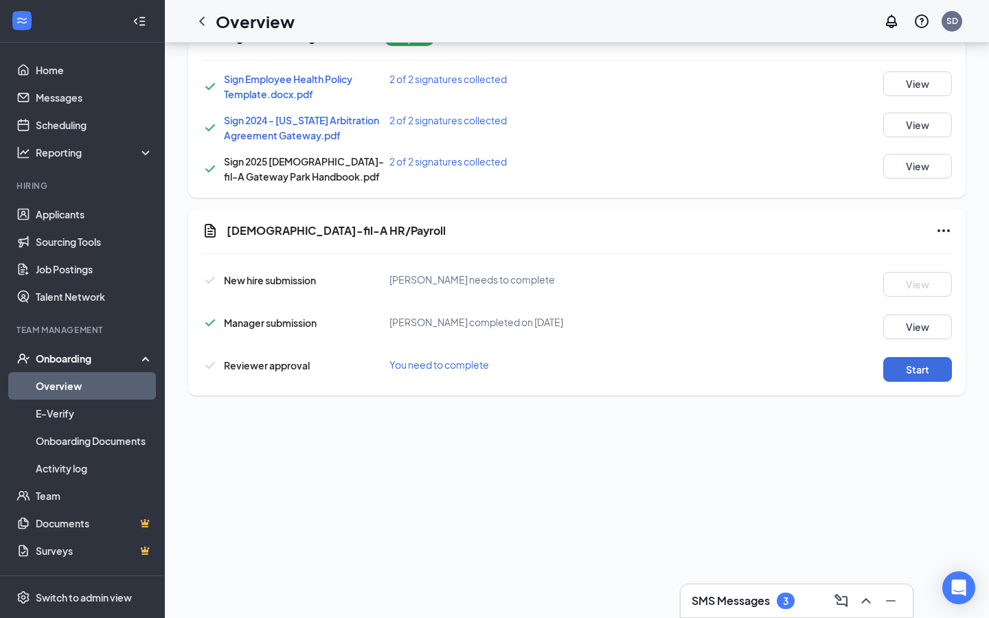
scroll to position [320, 0]
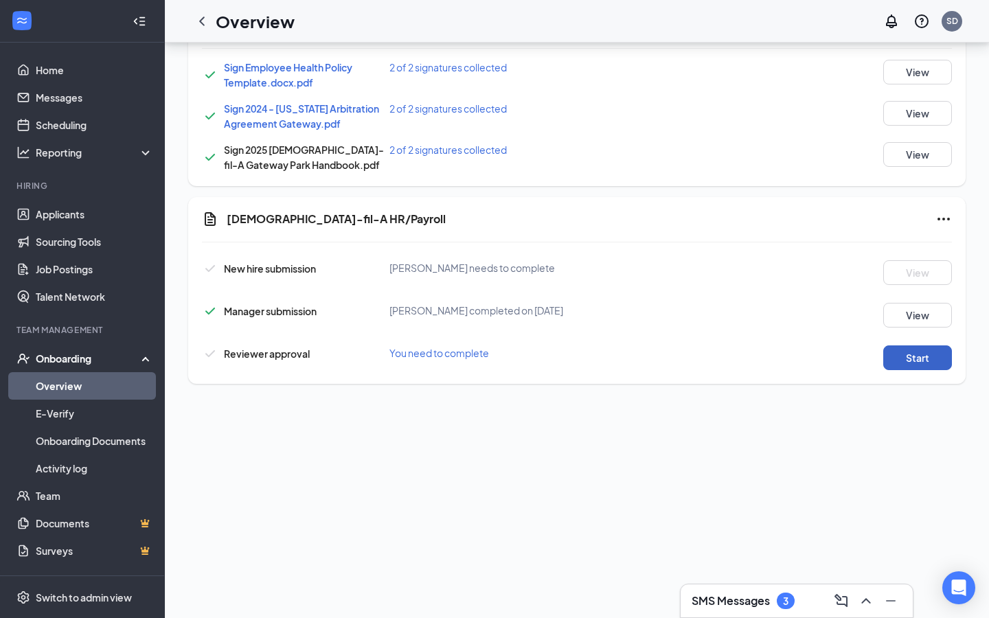
click at [937, 356] on button "Start" at bounding box center [917, 357] width 69 height 25
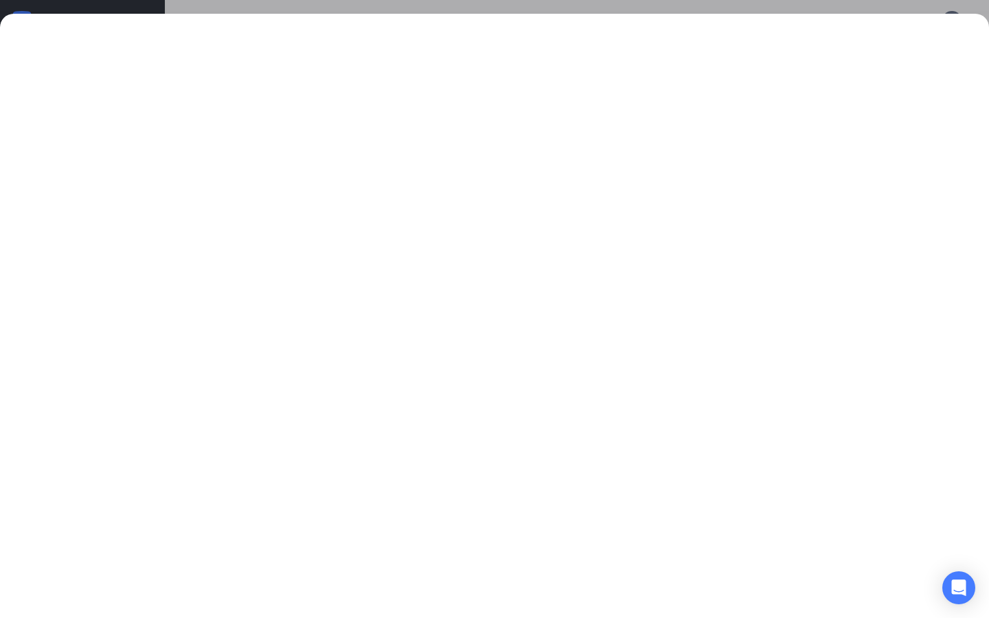
click at [575, 12] on div at bounding box center [494, 309] width 989 height 618
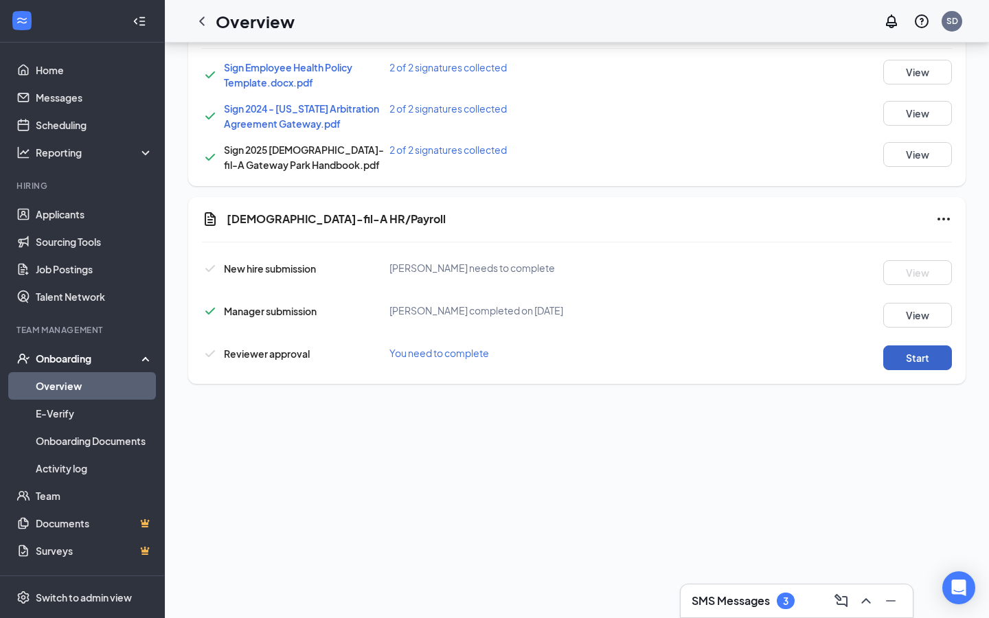
scroll to position [0, 0]
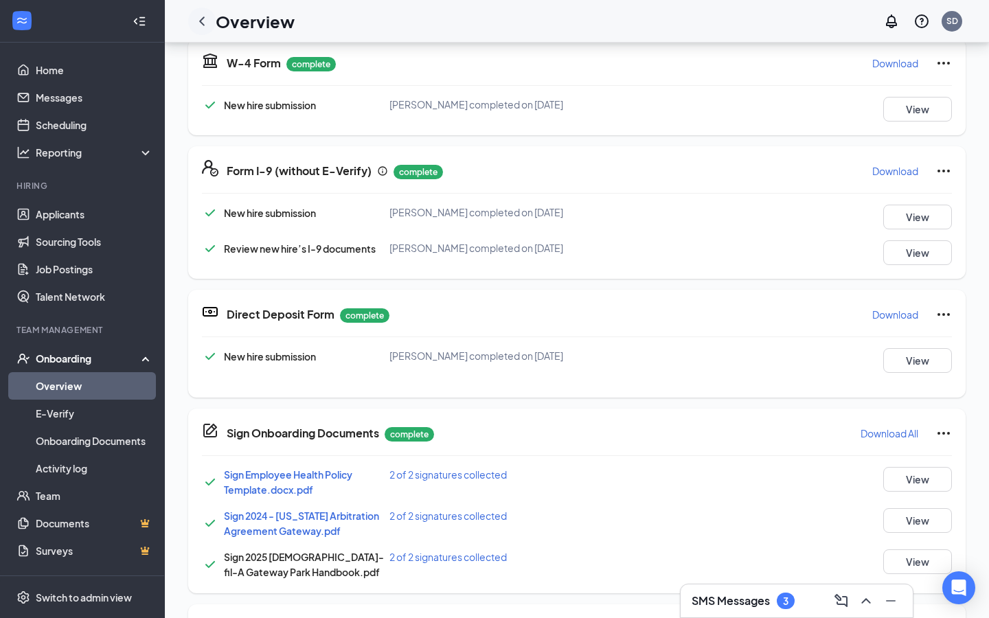
click at [201, 20] on icon "ChevronLeft" at bounding box center [201, 20] width 5 height 9
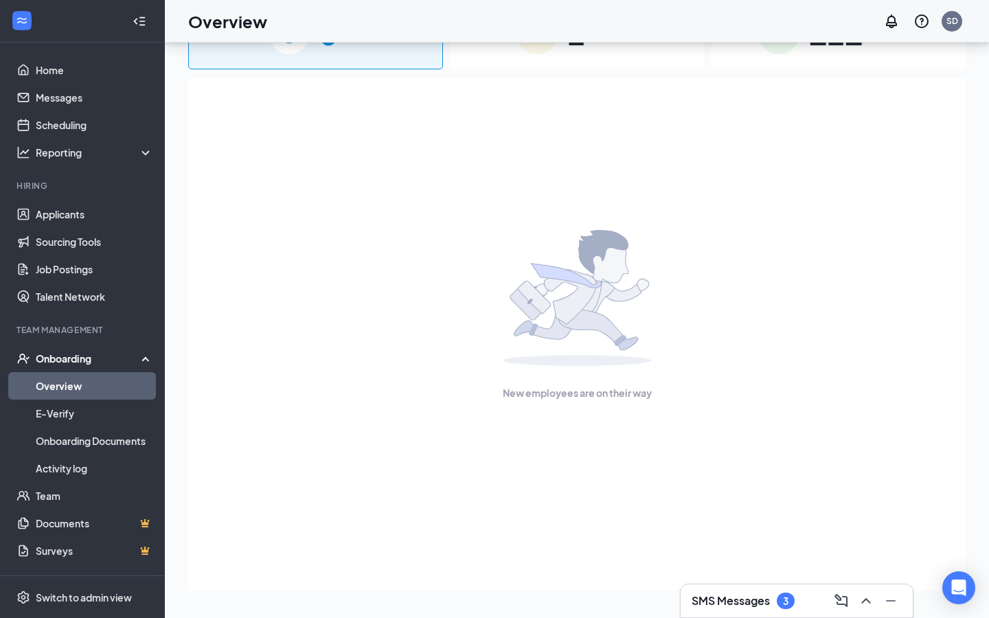
scroll to position [62, 0]
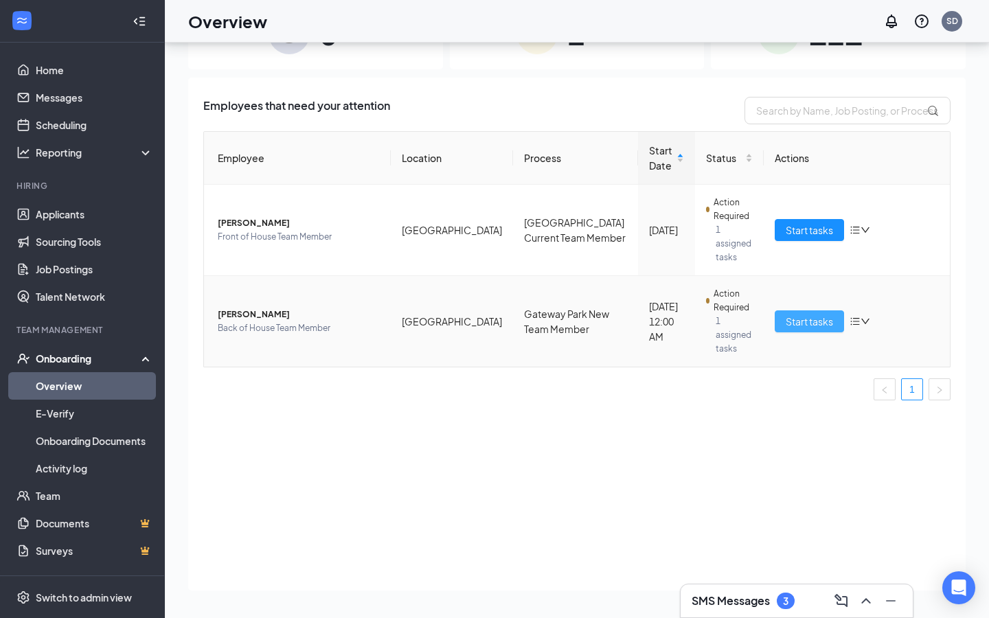
click at [796, 314] on span "Start tasks" at bounding box center [809, 321] width 47 height 15
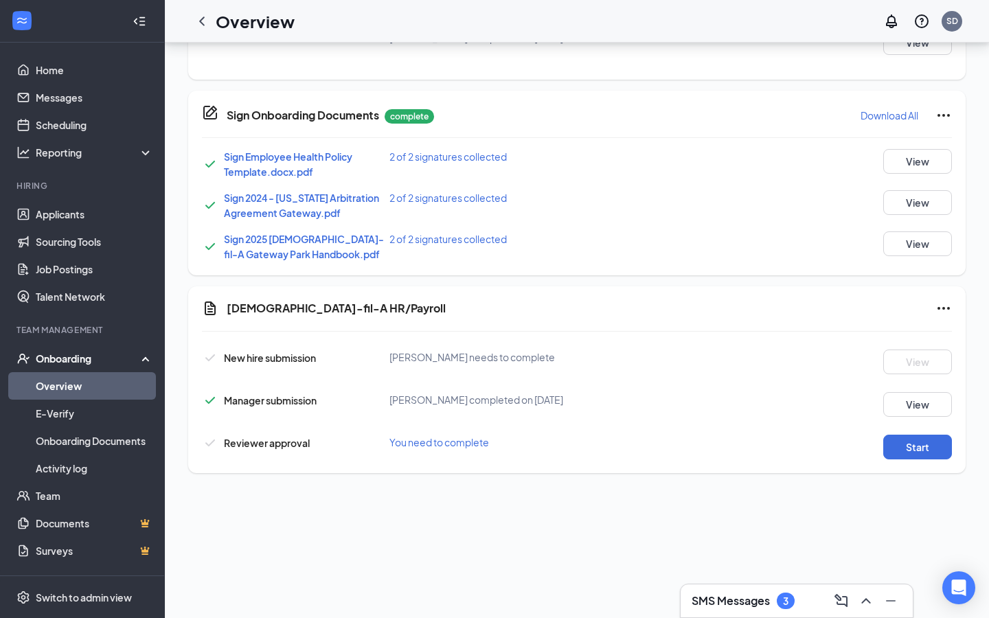
scroll to position [521, 0]
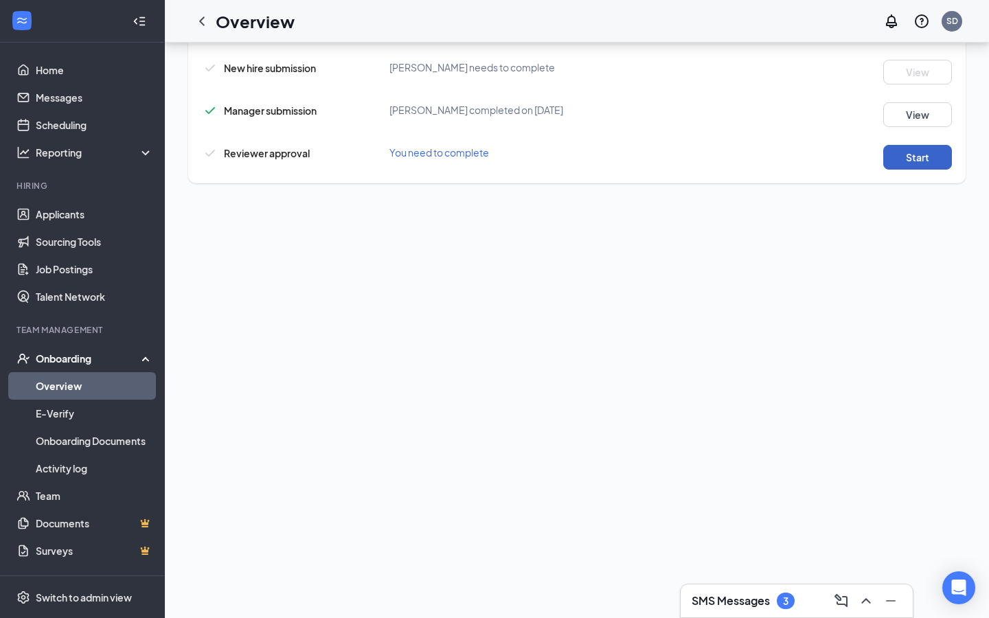
click at [921, 157] on button "Start" at bounding box center [917, 157] width 69 height 25
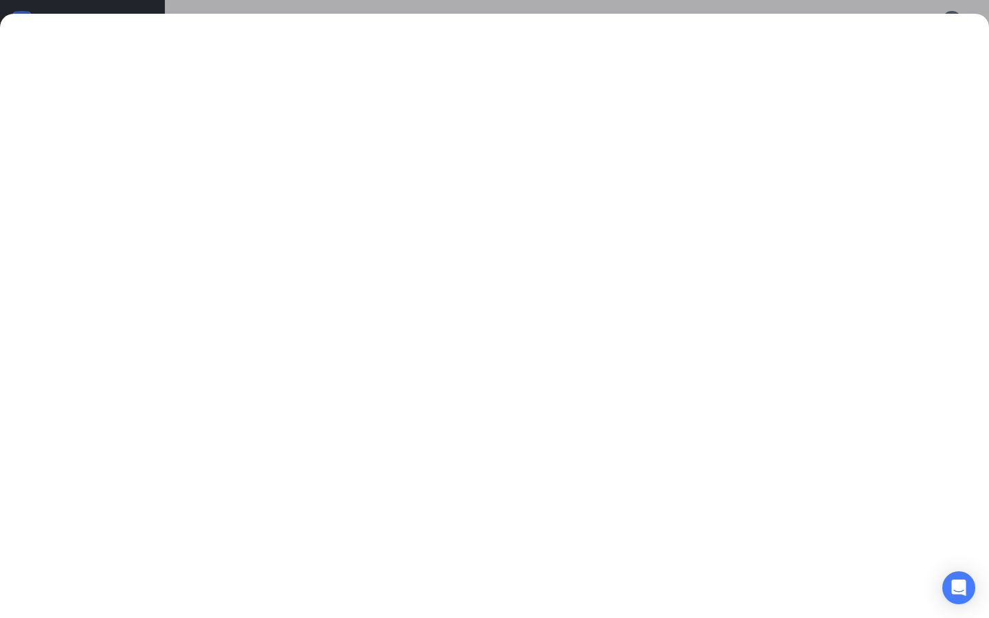
scroll to position [249, 0]
drag, startPoint x: 257, startPoint y: 10, endPoint x: 257, endPoint y: 537, distance: 527.4
click at [257, 10] on div at bounding box center [494, 309] width 989 height 618
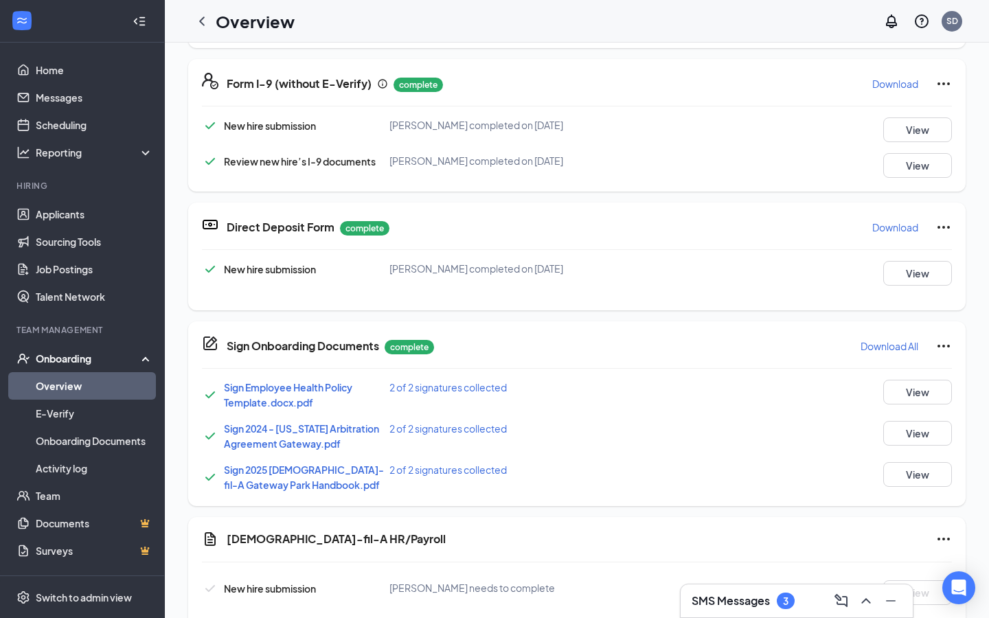
scroll to position [0, 0]
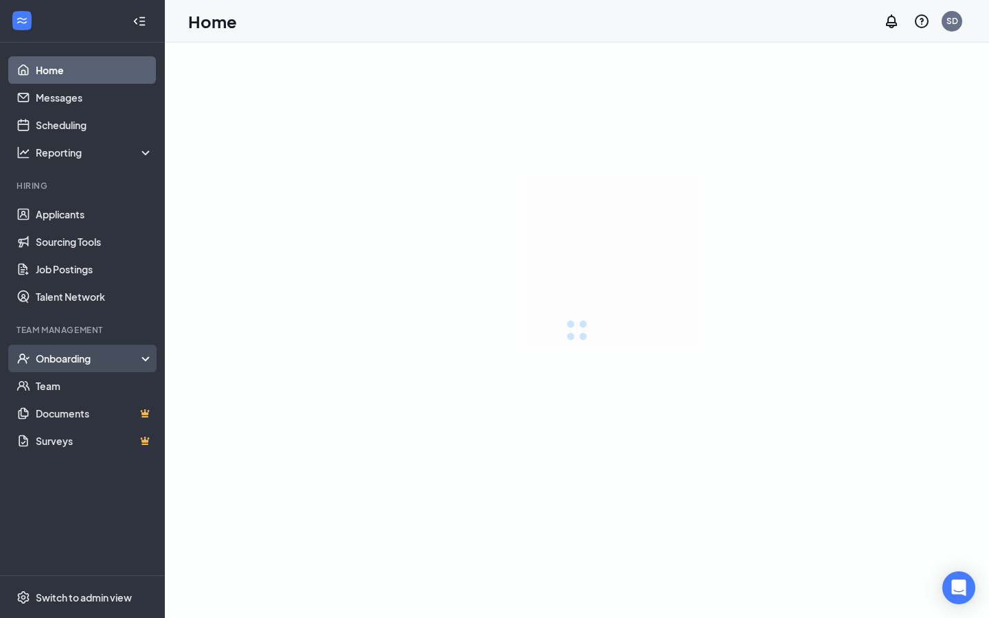
click at [146, 360] on icon at bounding box center [148, 360] width 11 height 0
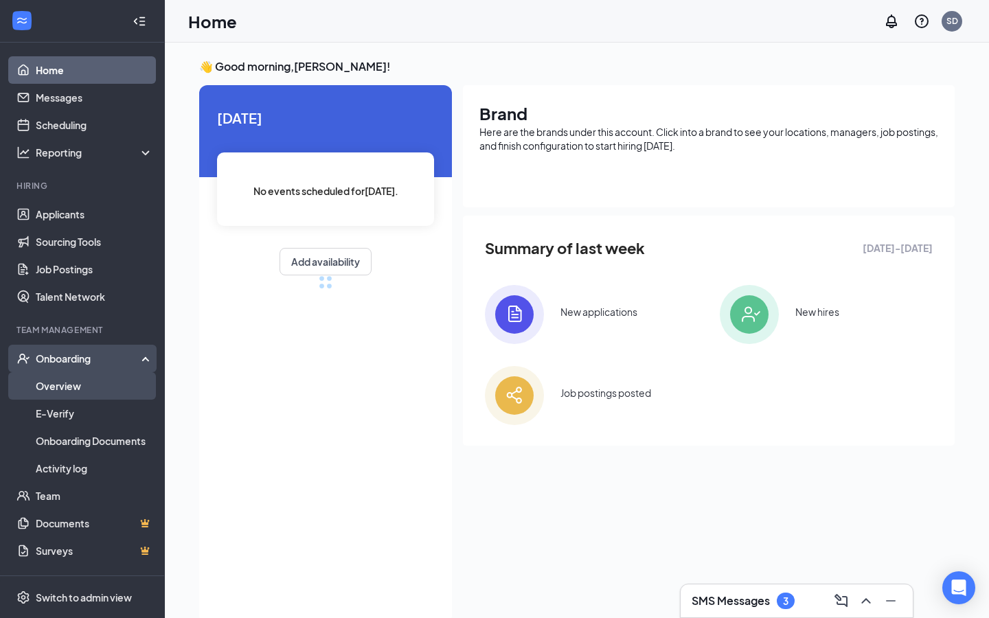
click at [68, 388] on link "Overview" at bounding box center [94, 385] width 117 height 27
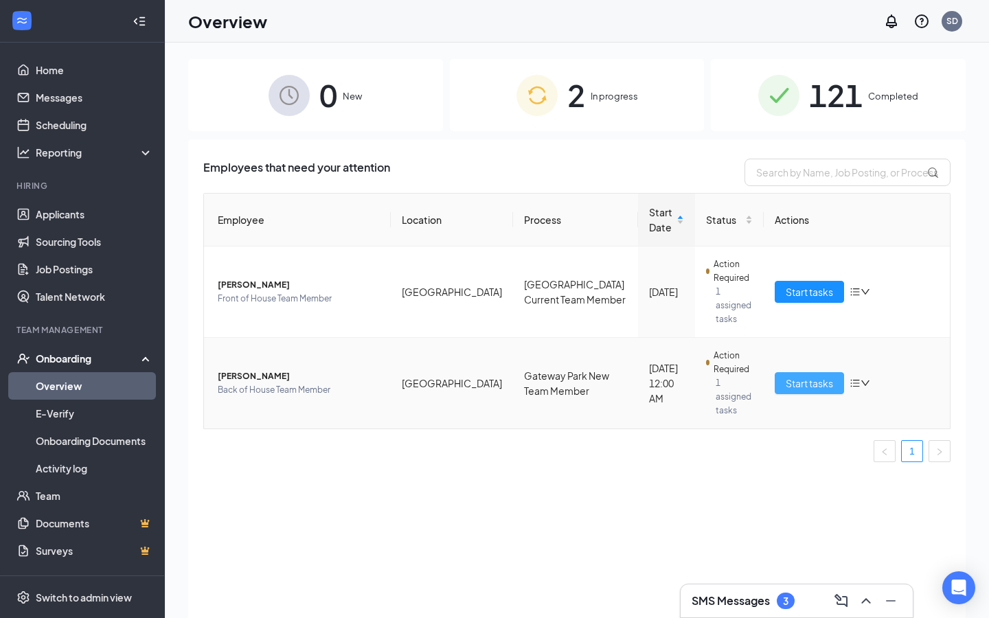
click at [807, 376] on span "Start tasks" at bounding box center [809, 383] width 47 height 15
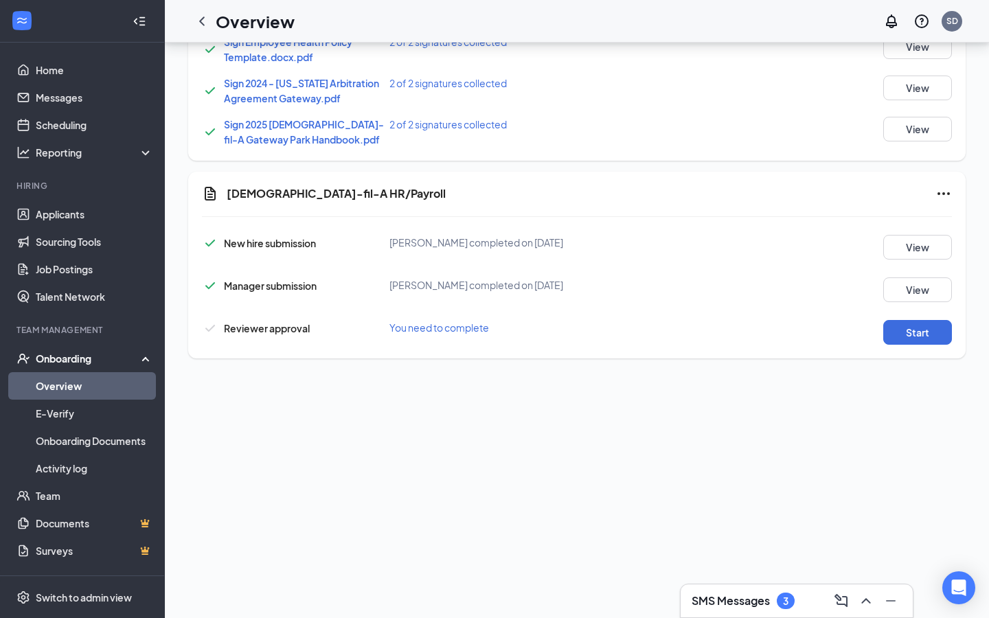
scroll to position [353, 0]
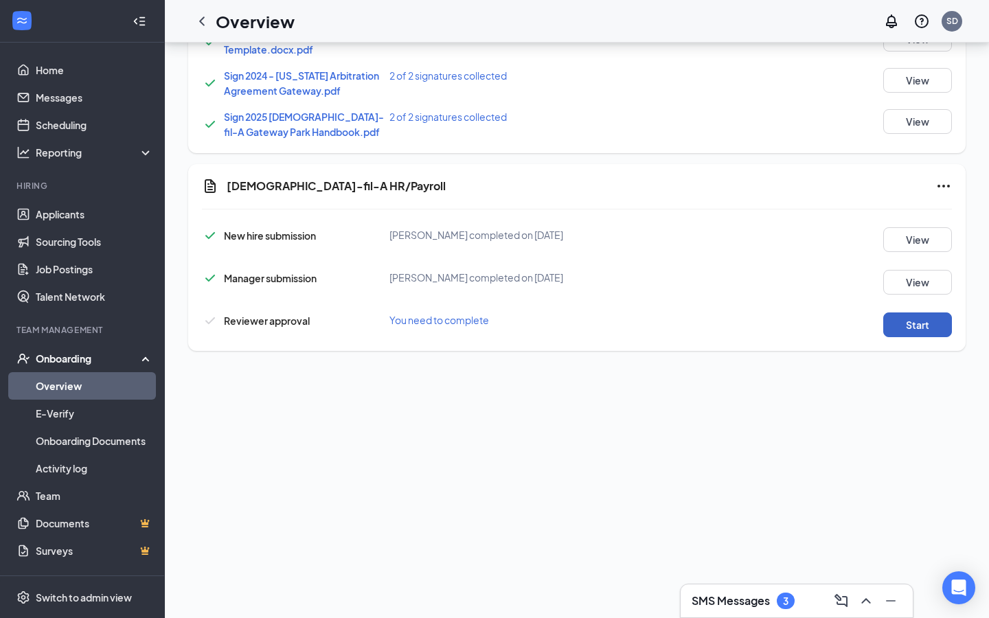
click at [935, 315] on button "Start" at bounding box center [917, 324] width 69 height 25
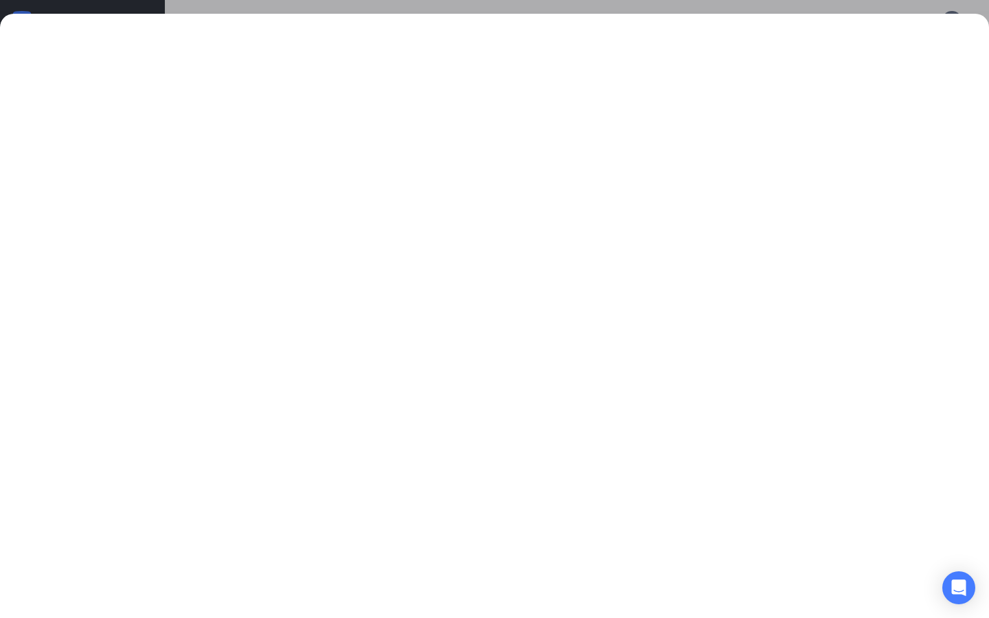
scroll to position [39, 0]
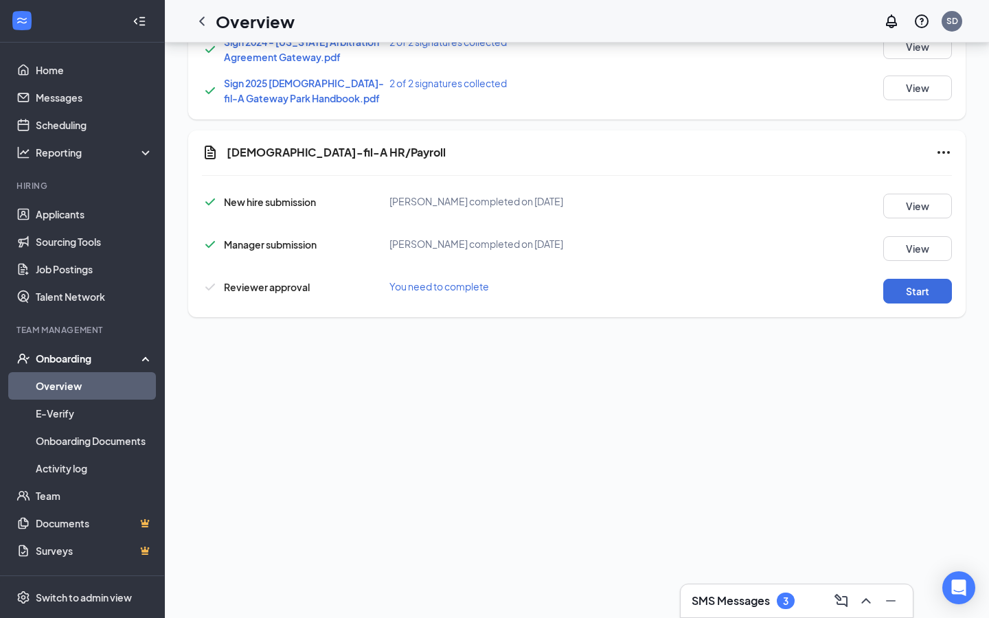
scroll to position [521, 0]
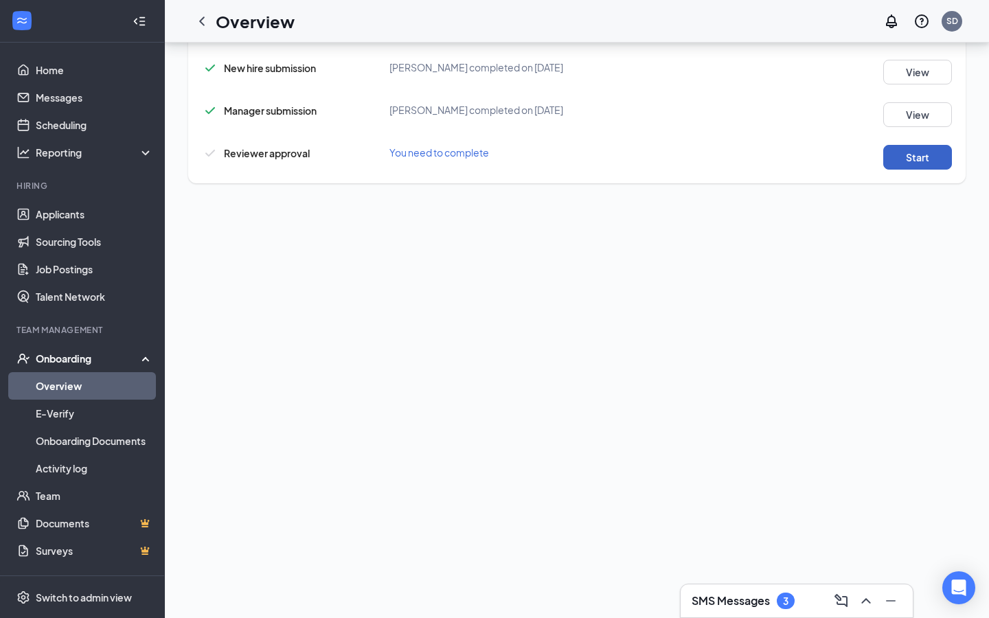
click at [913, 162] on button "Start" at bounding box center [917, 157] width 69 height 25
